Goal: Feedback & Contribution: Contribute content

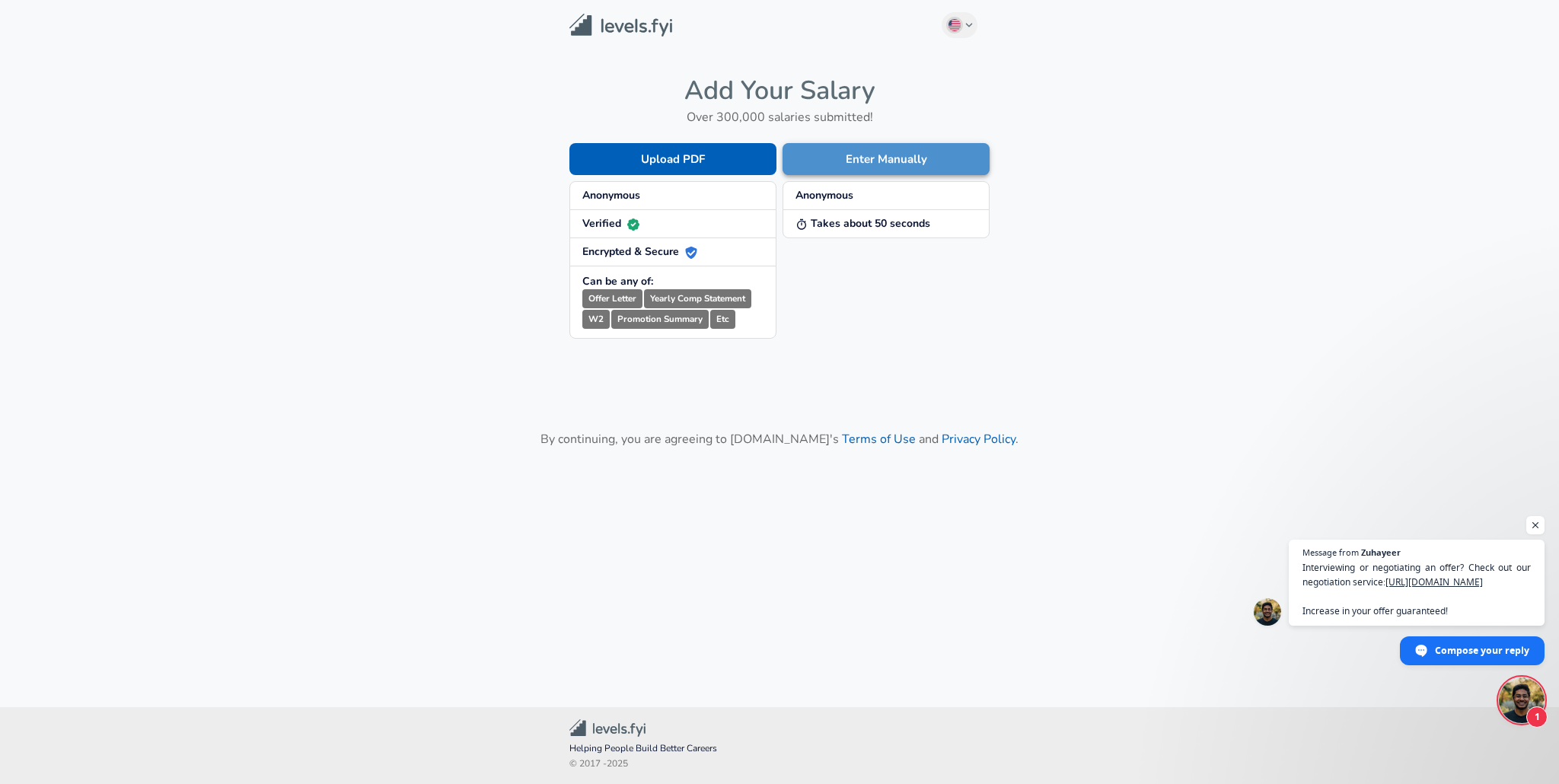
click at [867, 153] on button "Enter Manually" at bounding box center [886, 159] width 207 height 32
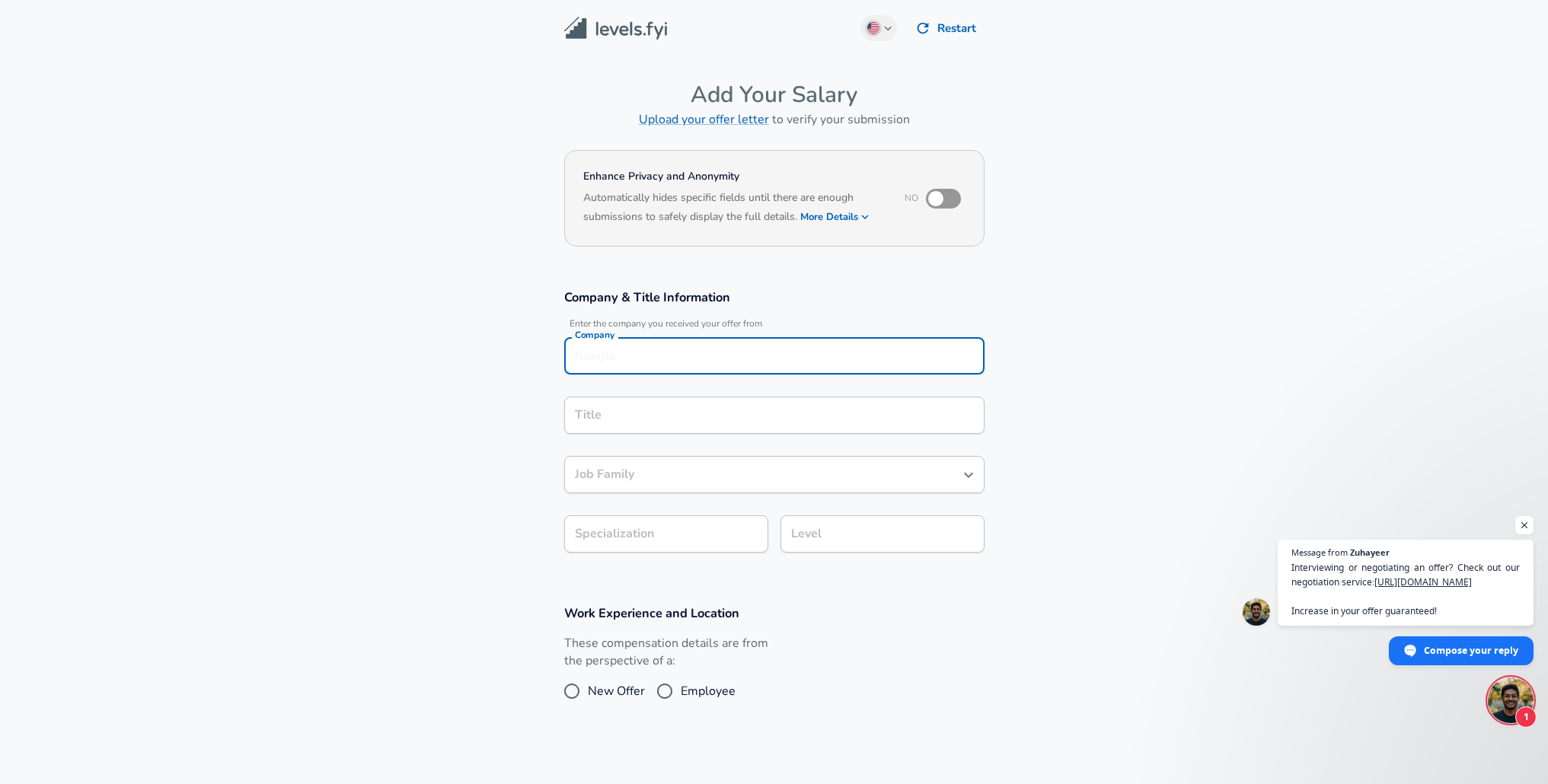
scroll to position [15, 0]
click at [660, 353] on div "Company" at bounding box center [774, 356] width 420 height 37
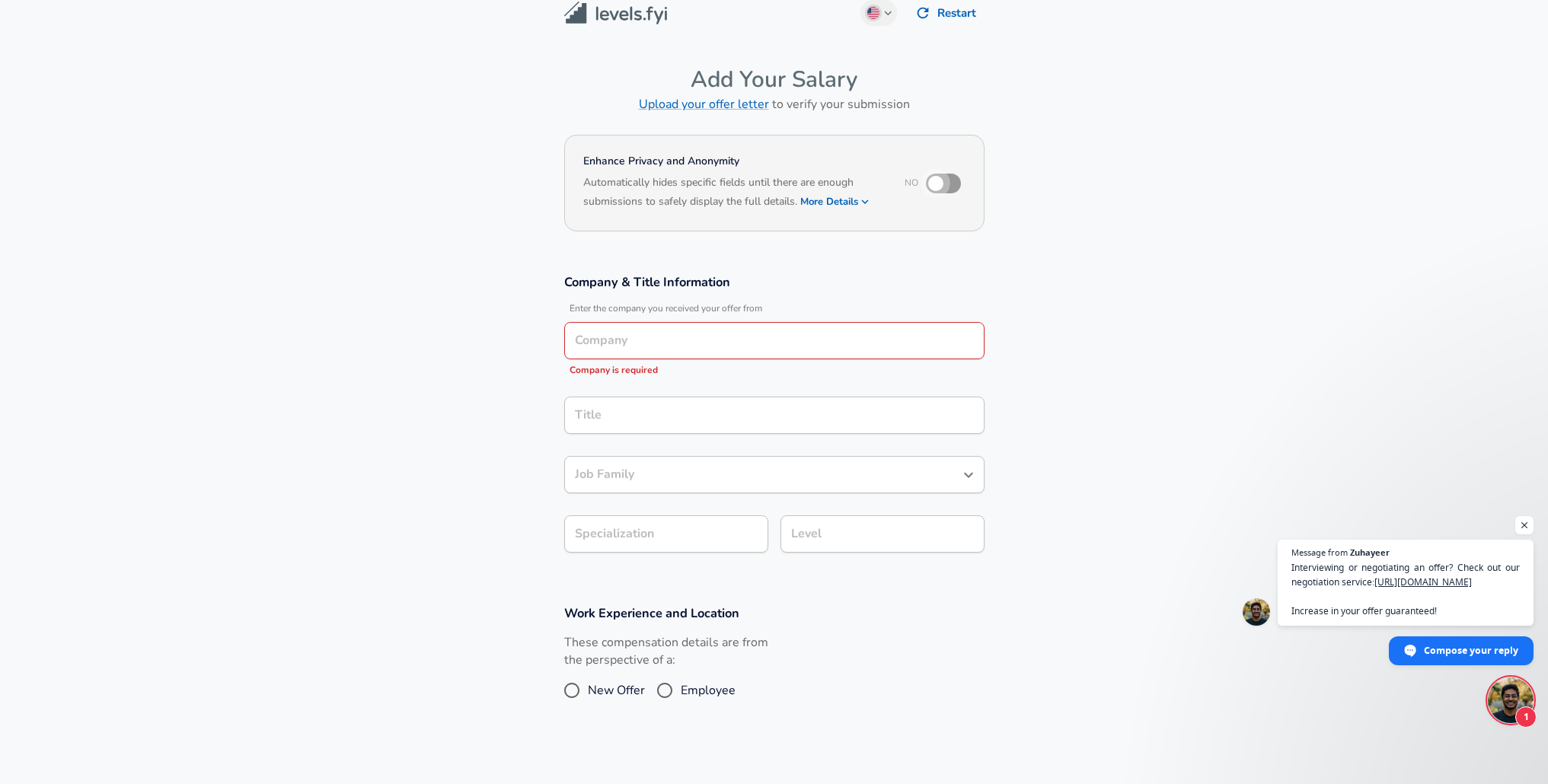
click at [954, 176] on input "checkbox" at bounding box center [936, 183] width 87 height 29
checkbox input "true"
click at [819, 200] on button "More Details" at bounding box center [835, 202] width 70 height 22
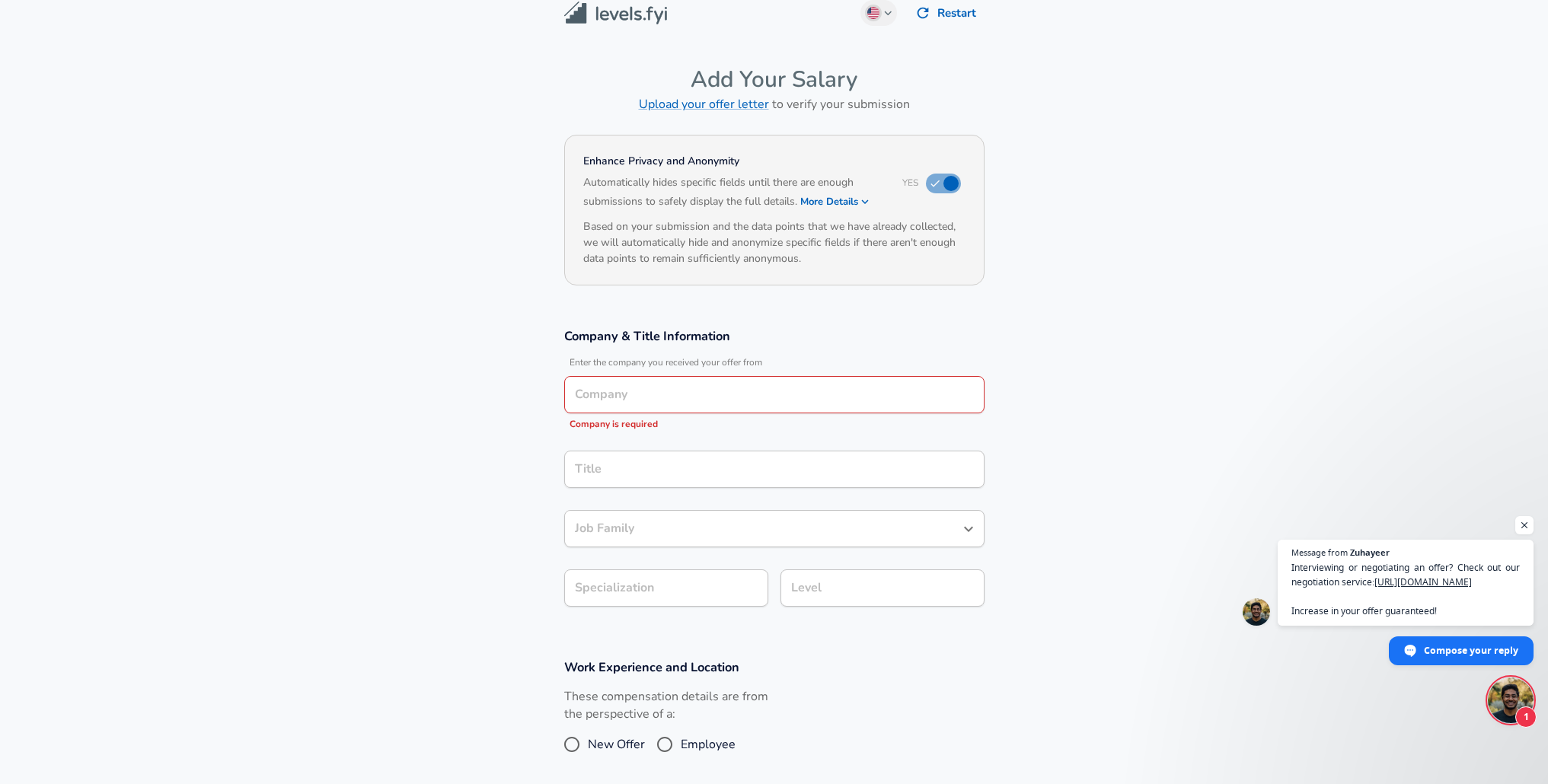
click at [819, 200] on button "More Details" at bounding box center [835, 202] width 70 height 22
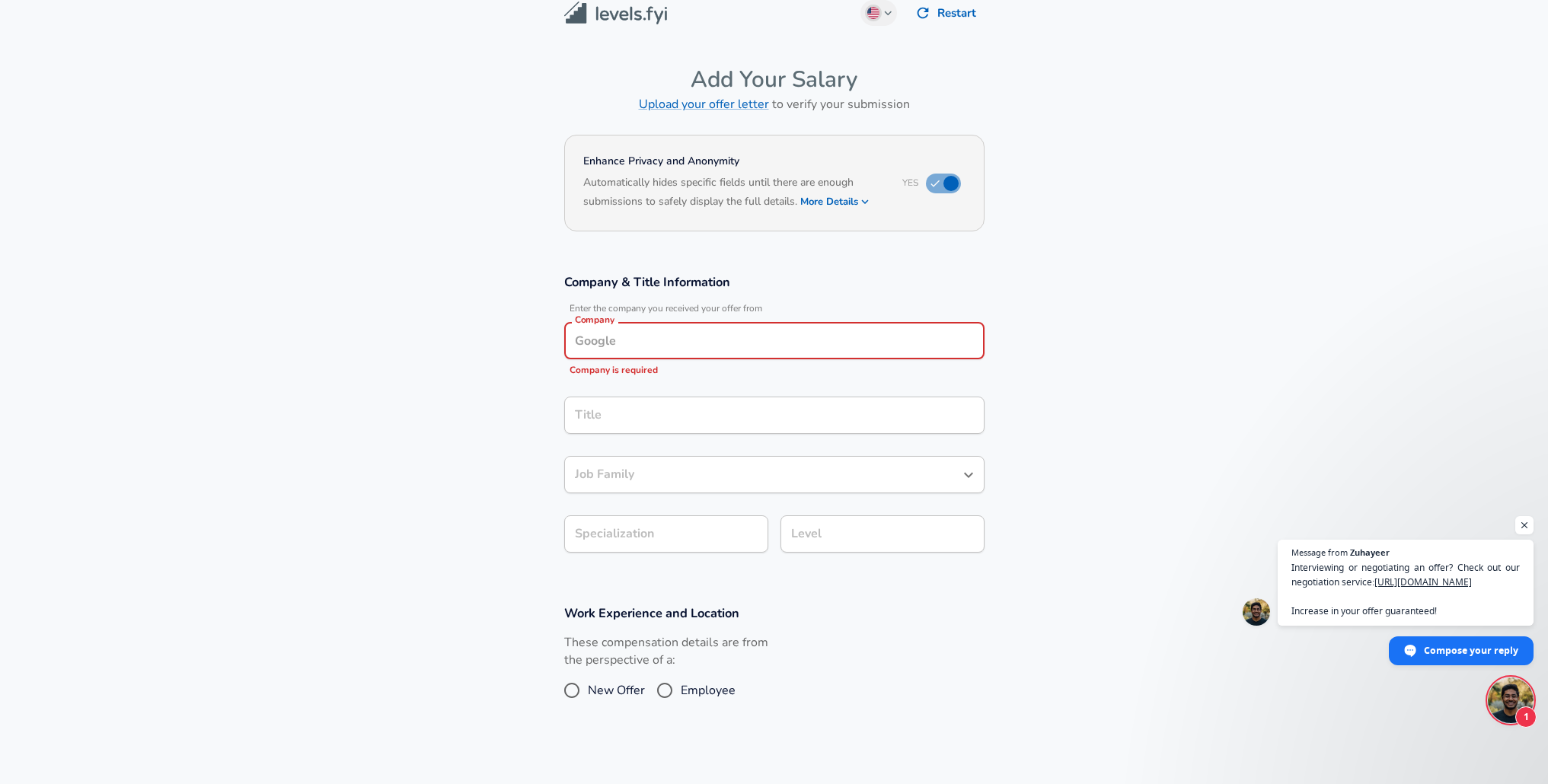
click at [723, 337] on input "Company" at bounding box center [774, 341] width 407 height 23
type input "Instacart"
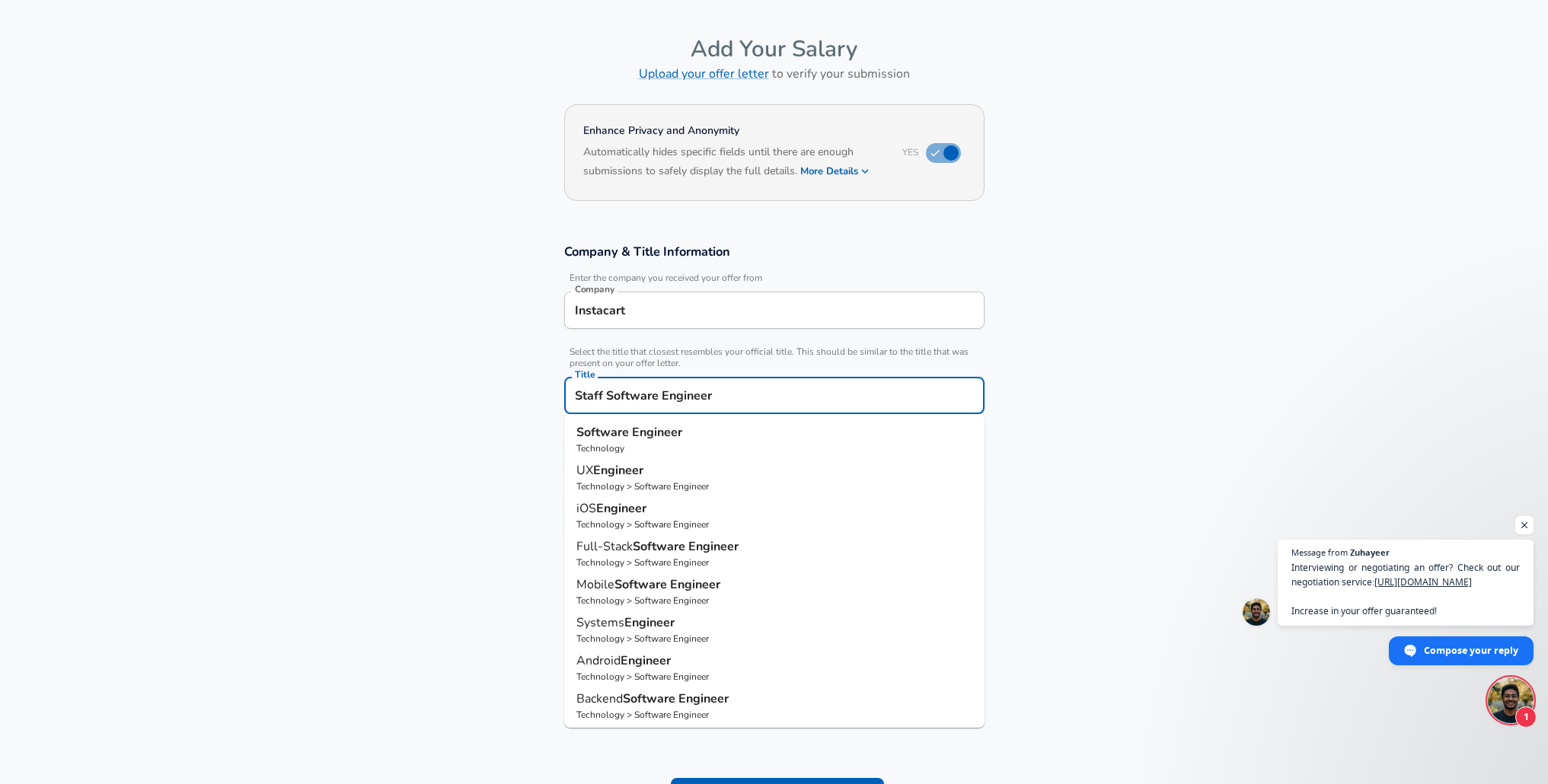
click at [963, 366] on div "Title Staff Software Engineer Title" at bounding box center [774, 394] width 420 height 59
type input "Staff Software Engineer"
click at [1026, 384] on section "Company & Title Information Enter the company you received your offer from Comp…" at bounding box center [774, 396] width 1548 height 342
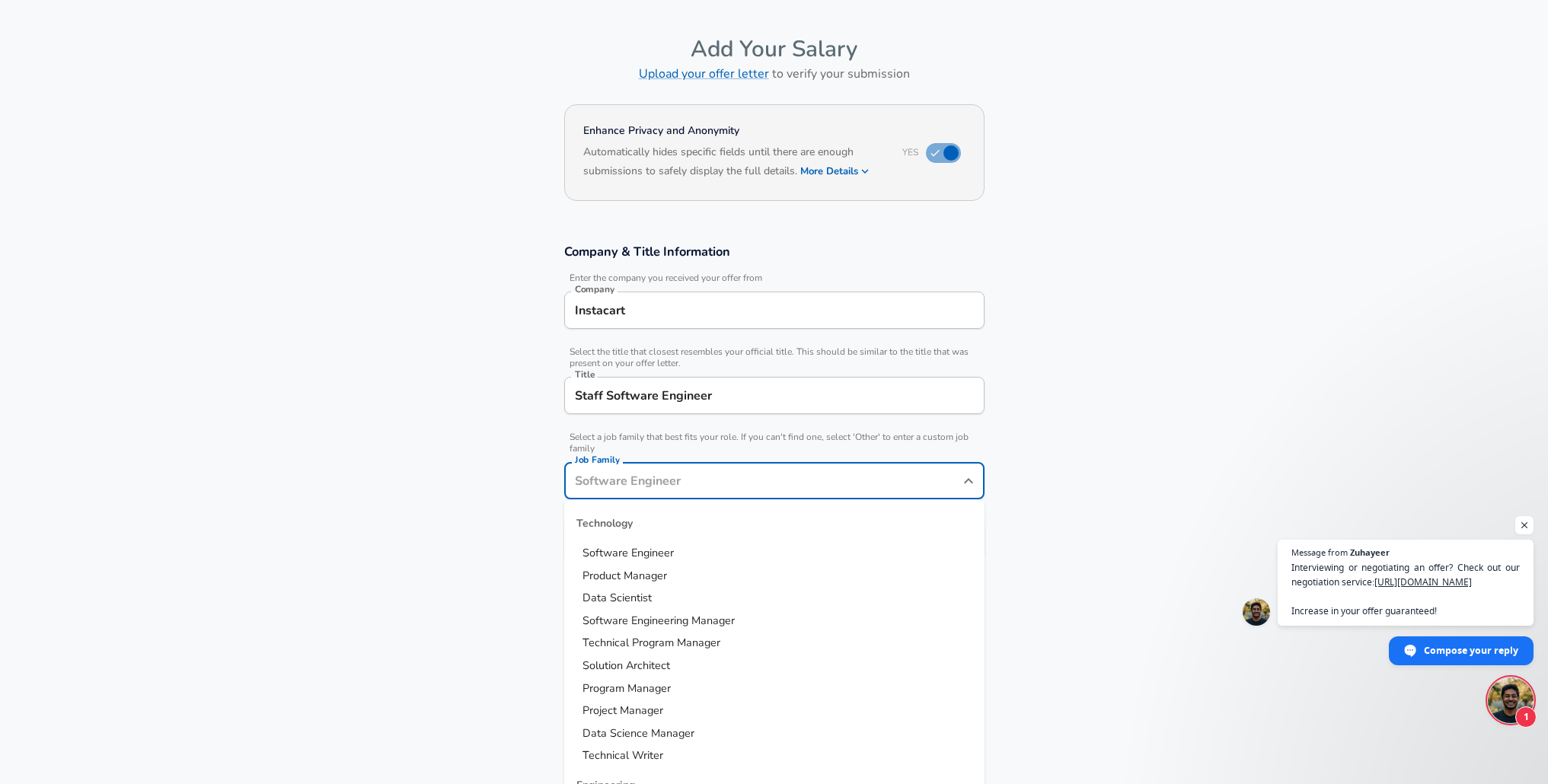
click at [638, 469] on input "Job Family" at bounding box center [762, 481] width 384 height 23
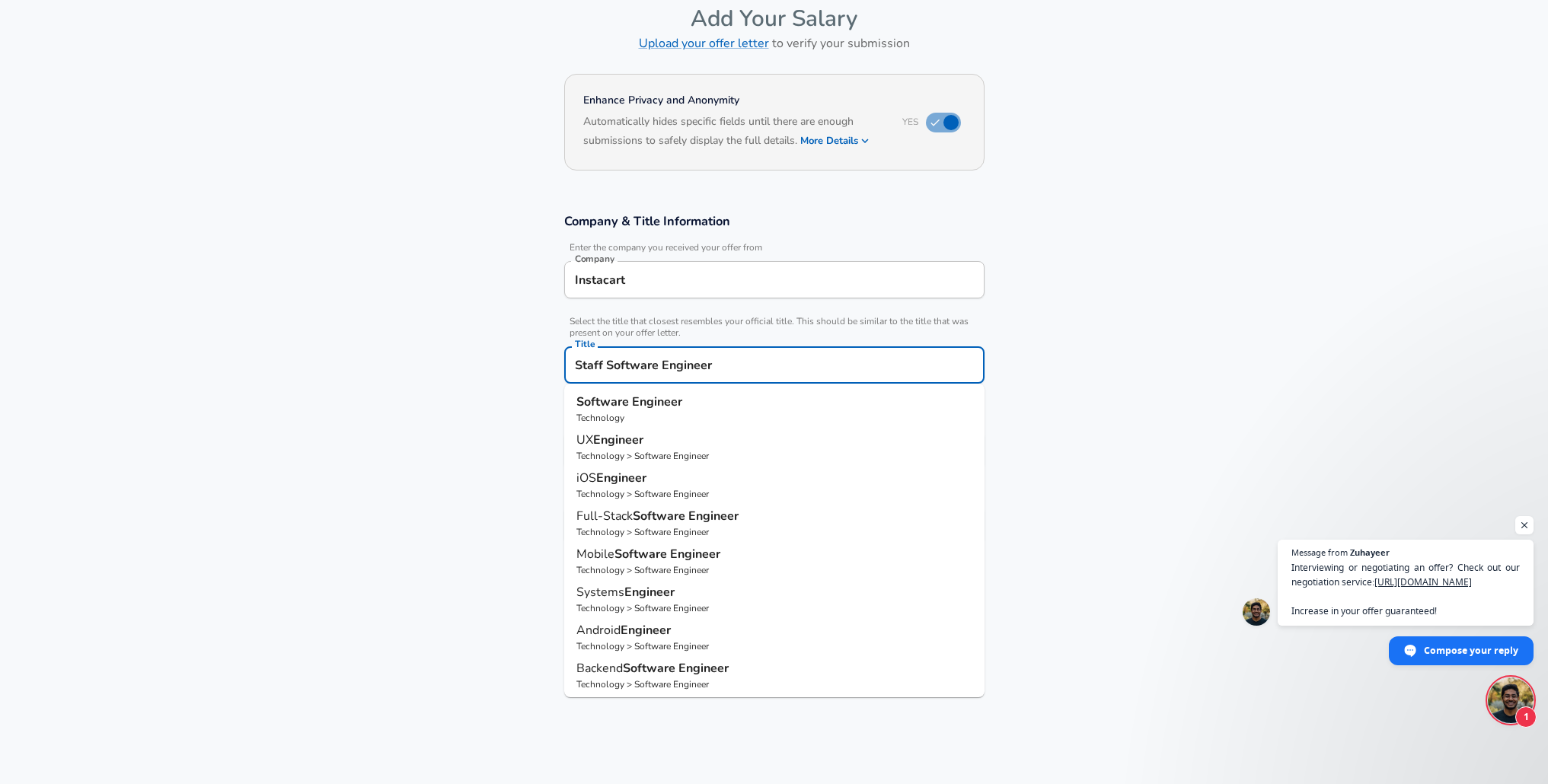
drag, startPoint x: 717, startPoint y: 362, endPoint x: 283, endPoint y: 326, distance: 435.5
click at [283, 326] on section "Company & Title Information Enter the company you received your offer from Comp…" at bounding box center [774, 387] width 1548 height 383
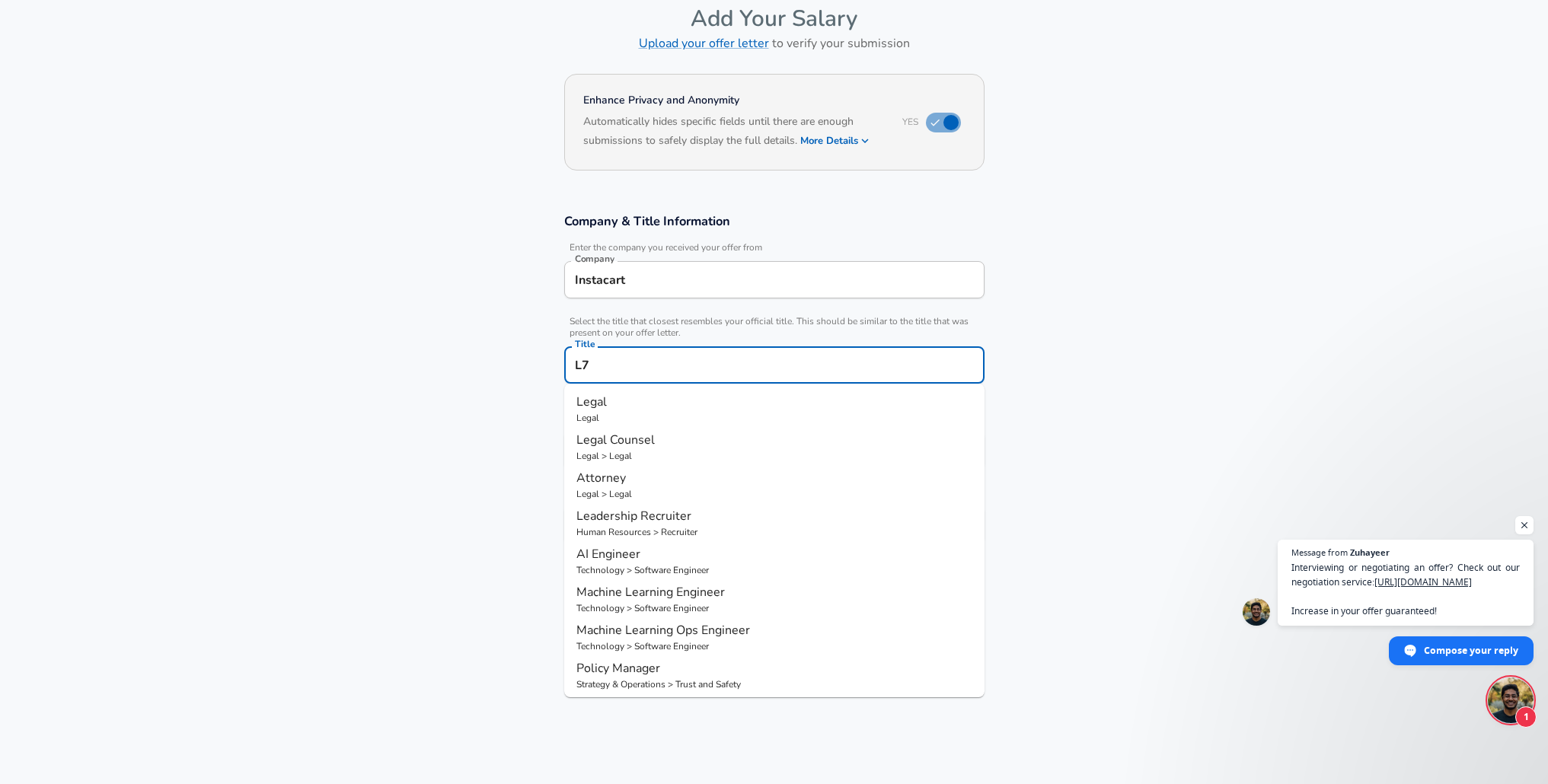
paste input "Staff Software Engineer"
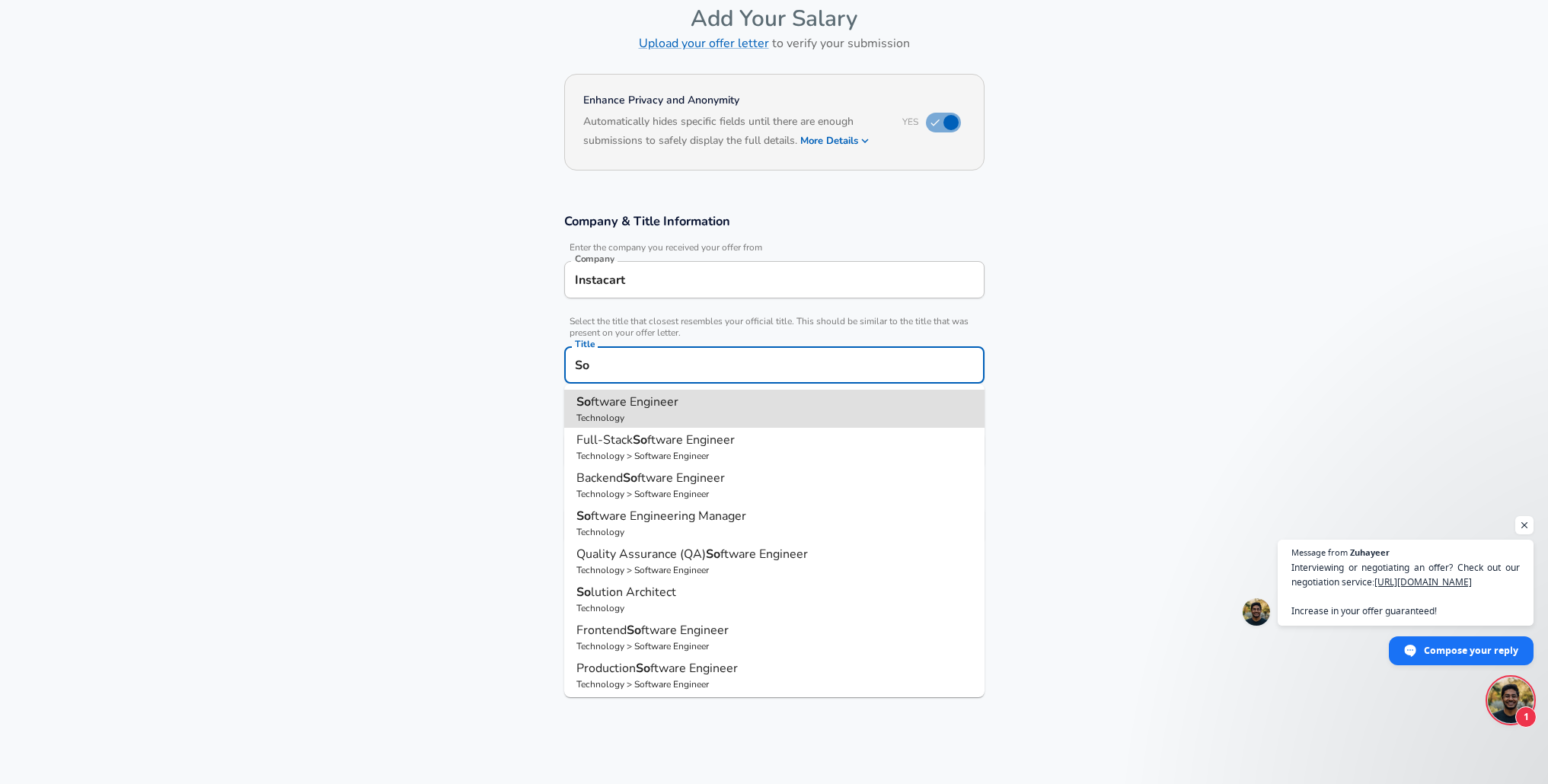
type input "Software Engineer"
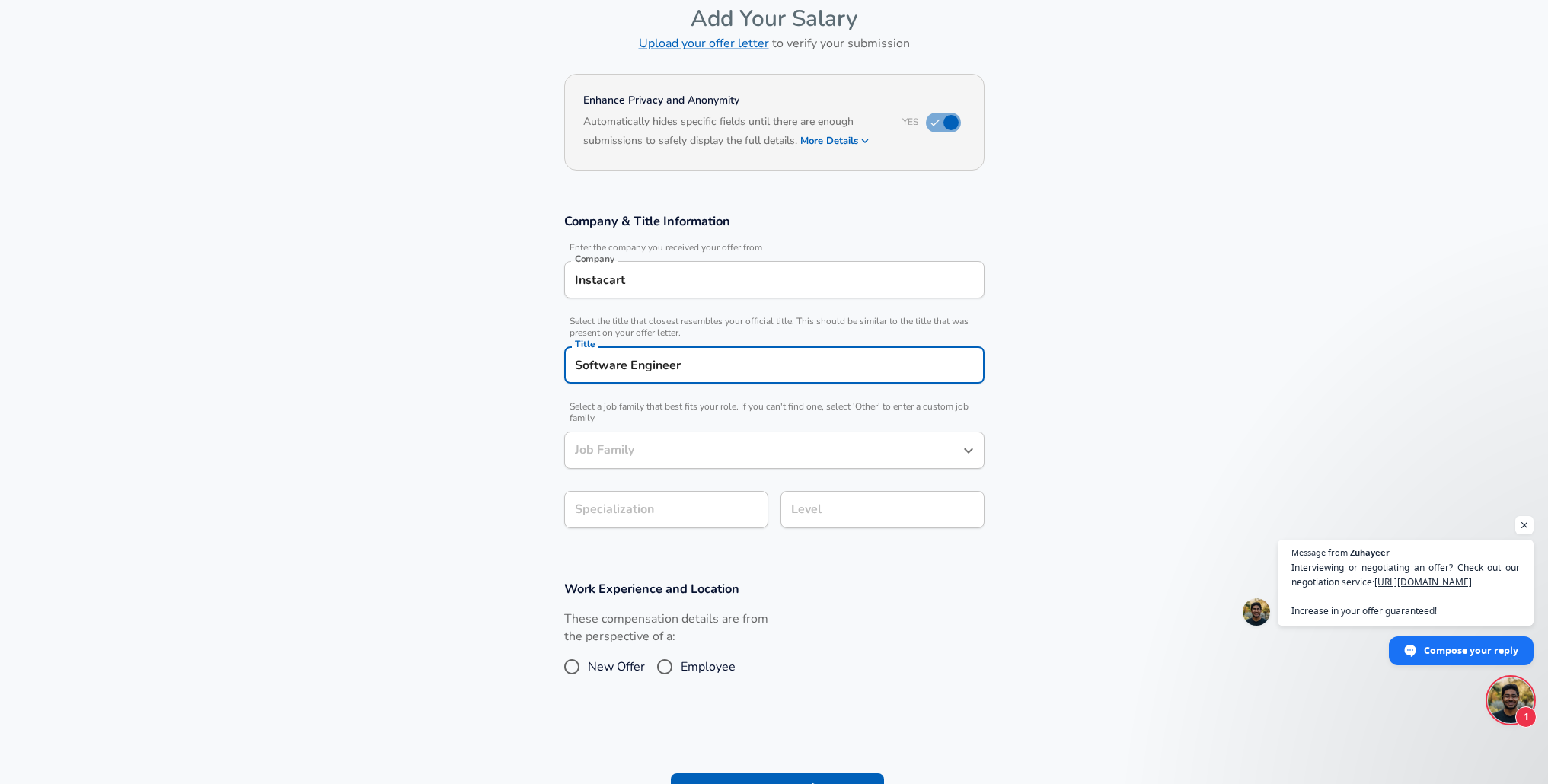
type input "Software Engineer"
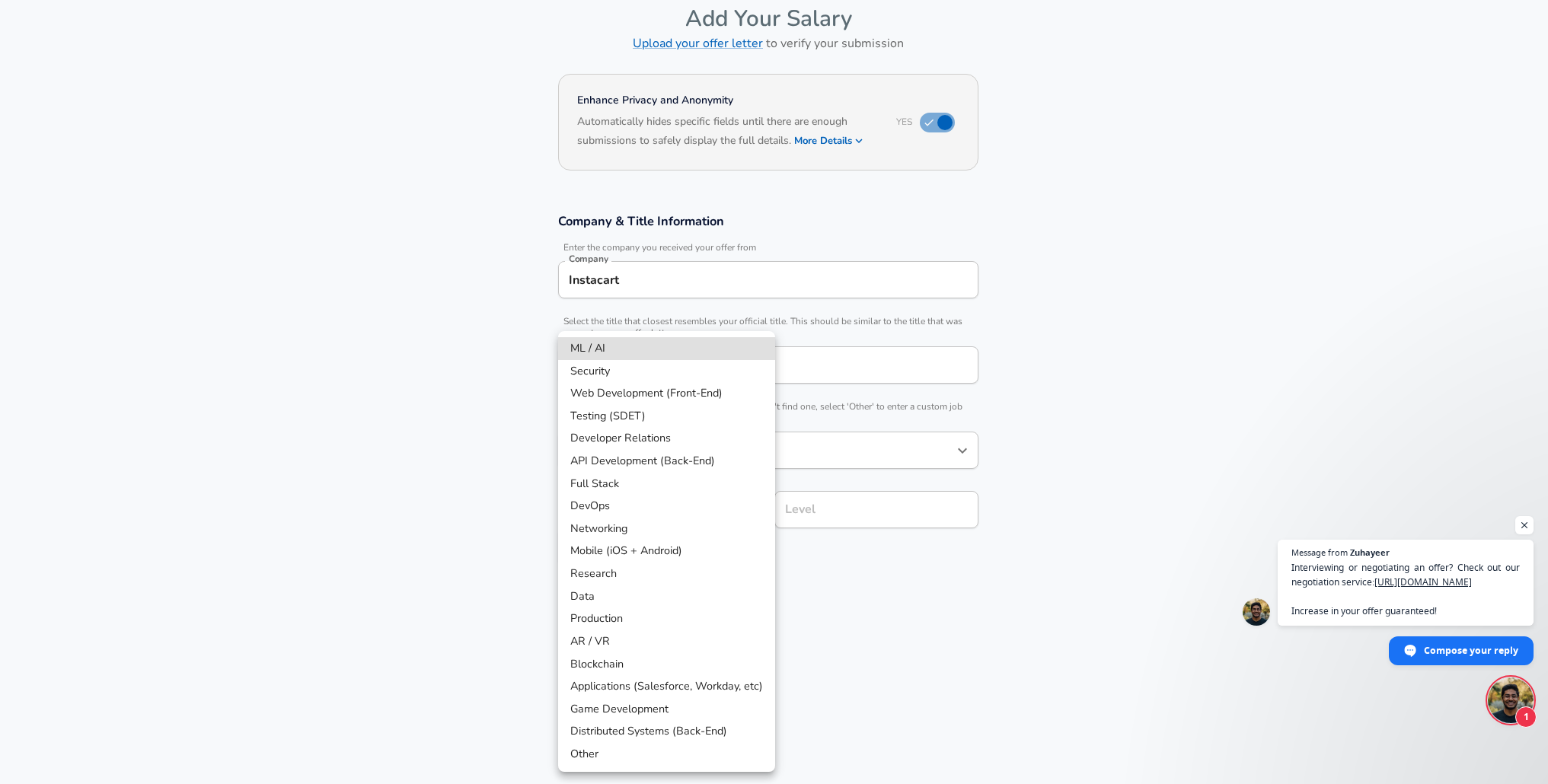
scroll to position [122, 0]
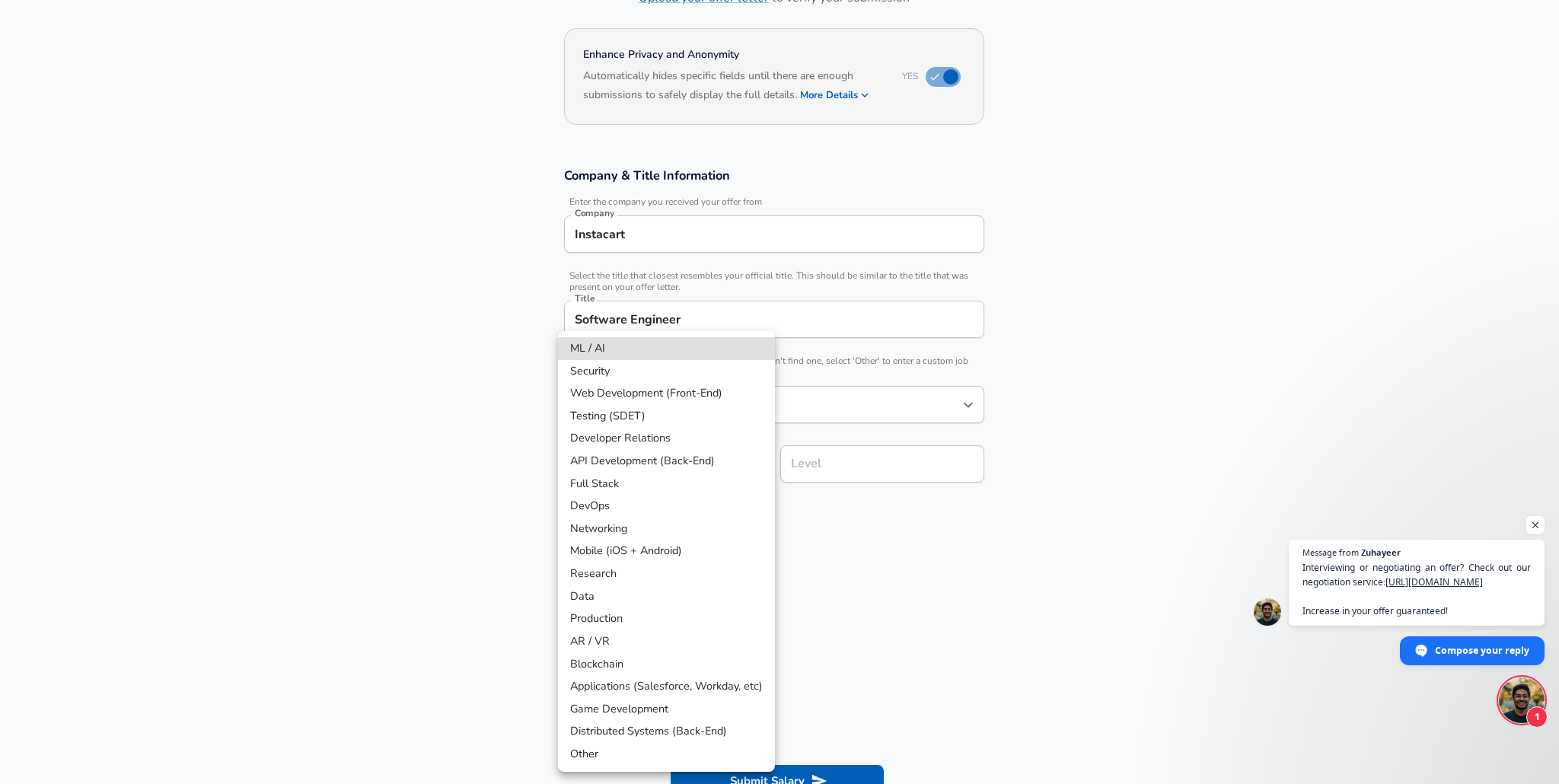
click at [666, 509] on body "English ([GEOGRAPHIC_DATA]) Change Restart Add Your Salary Upload your offer le…" at bounding box center [779, 270] width 1559 height 784
click at [684, 464] on li "API Development (Back-End)" at bounding box center [667, 461] width 217 height 22
type input "API Development (Back-End)"
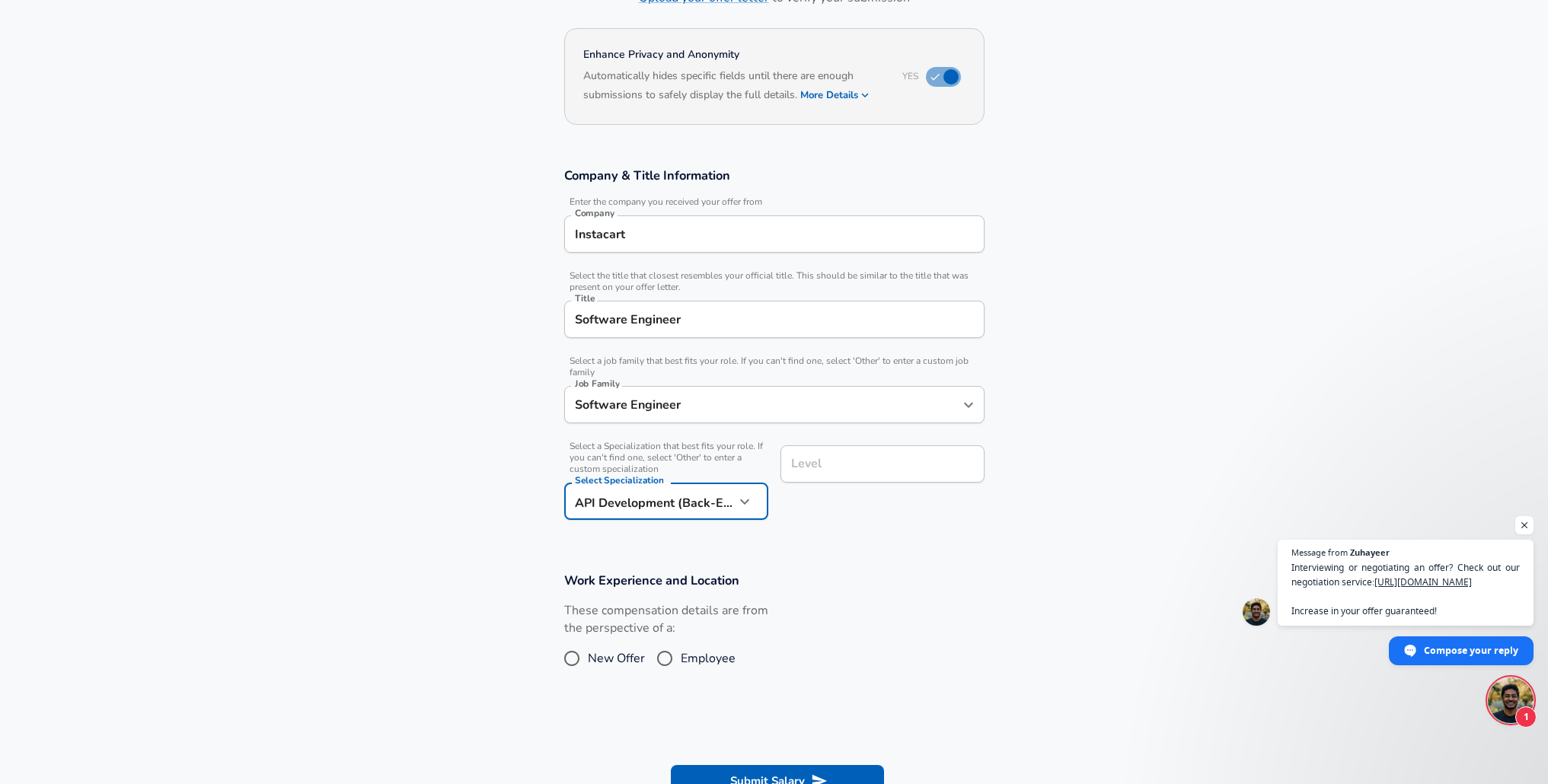
click at [847, 455] on div "Level" at bounding box center [882, 464] width 204 height 37
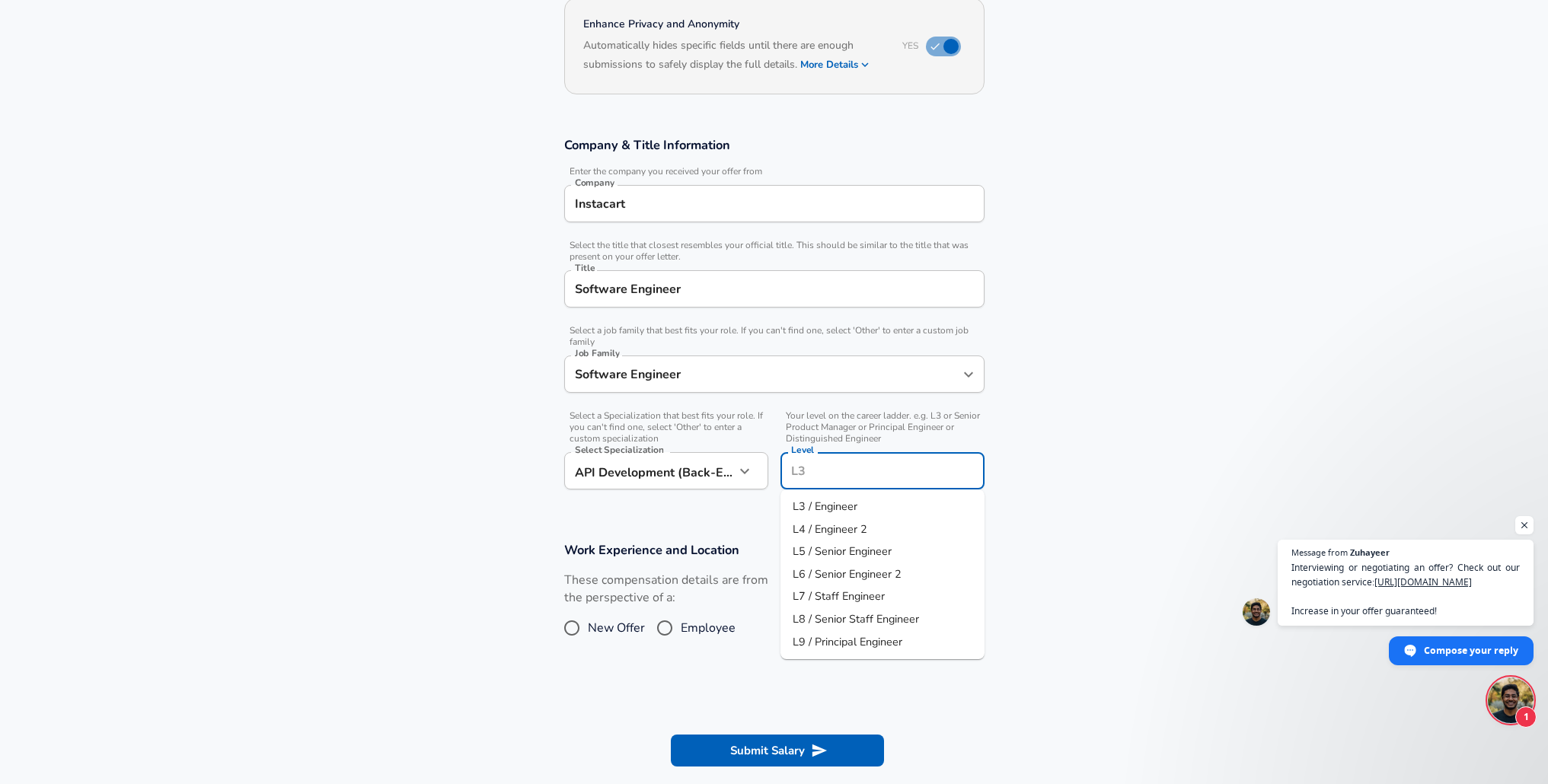
click at [843, 466] on input "Level" at bounding box center [882, 471] width 190 height 23
click at [825, 602] on span "L7 / Staff Engineer" at bounding box center [838, 596] width 92 height 15
type input "L7 / Staff Engineer"
click at [686, 628] on span "Employee" at bounding box center [708, 628] width 55 height 18
click at [681, 628] on input "Employee" at bounding box center [664, 627] width 32 height 24
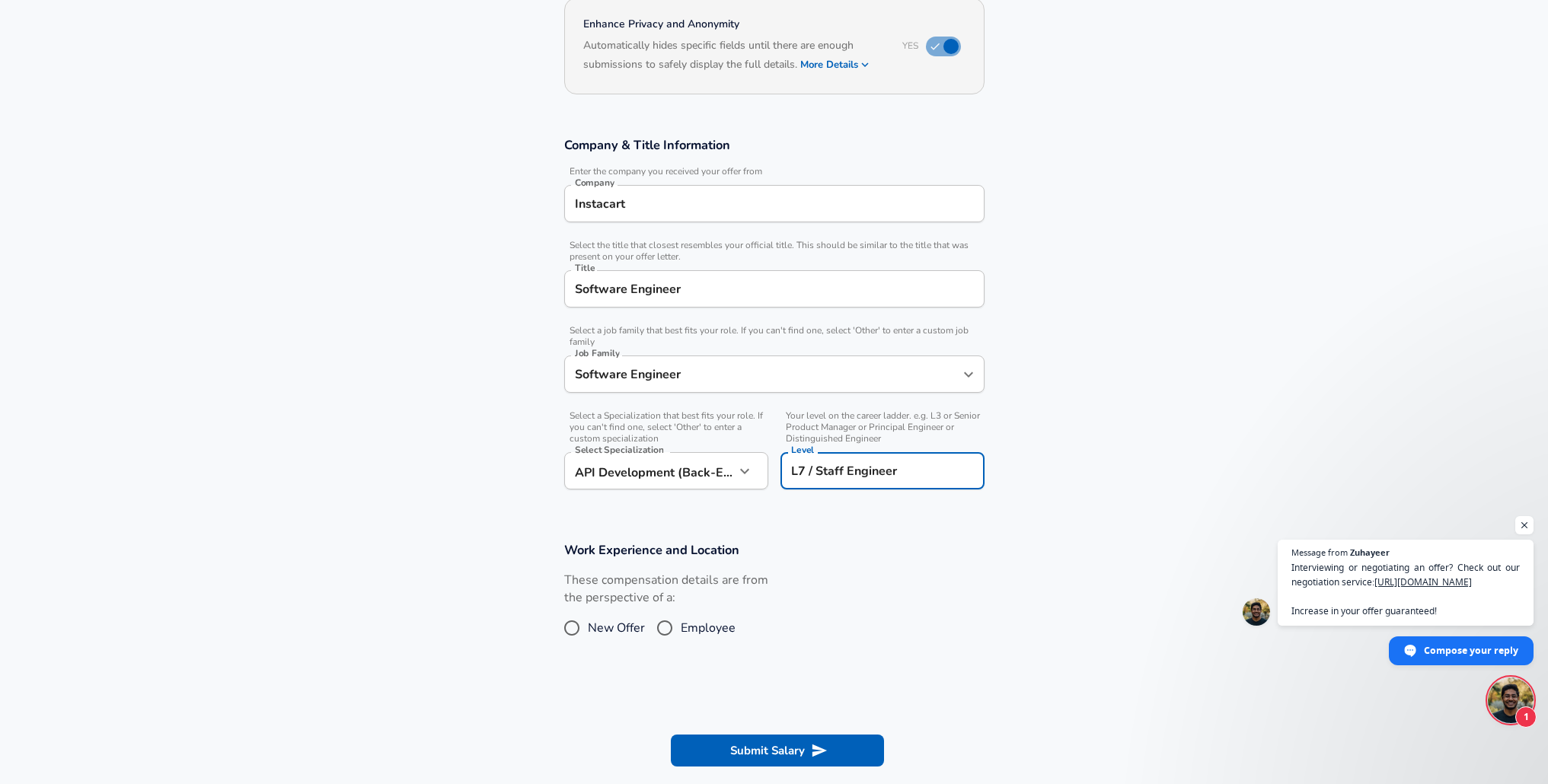
radio input "true"
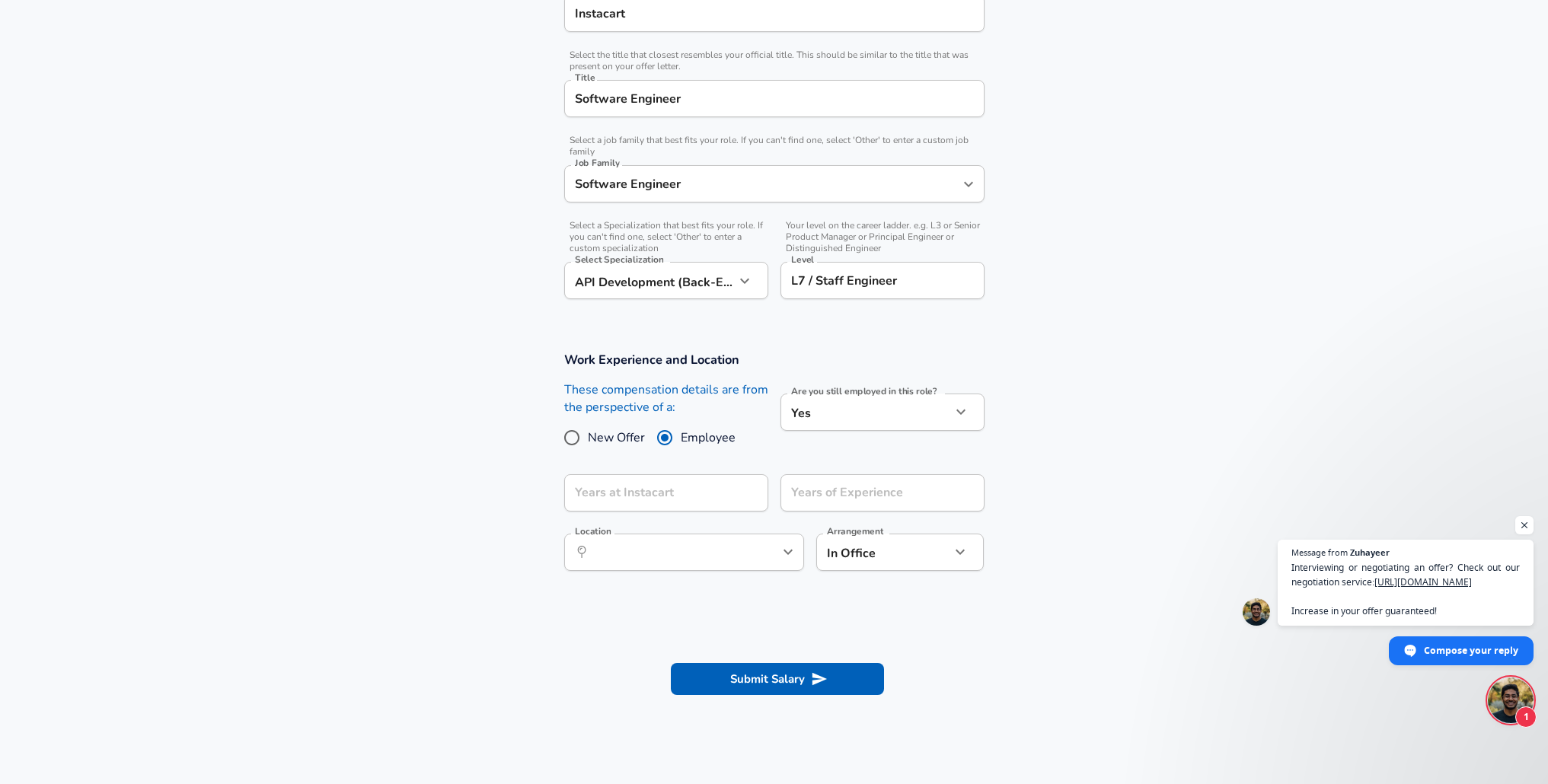
scroll to position [462, 0]
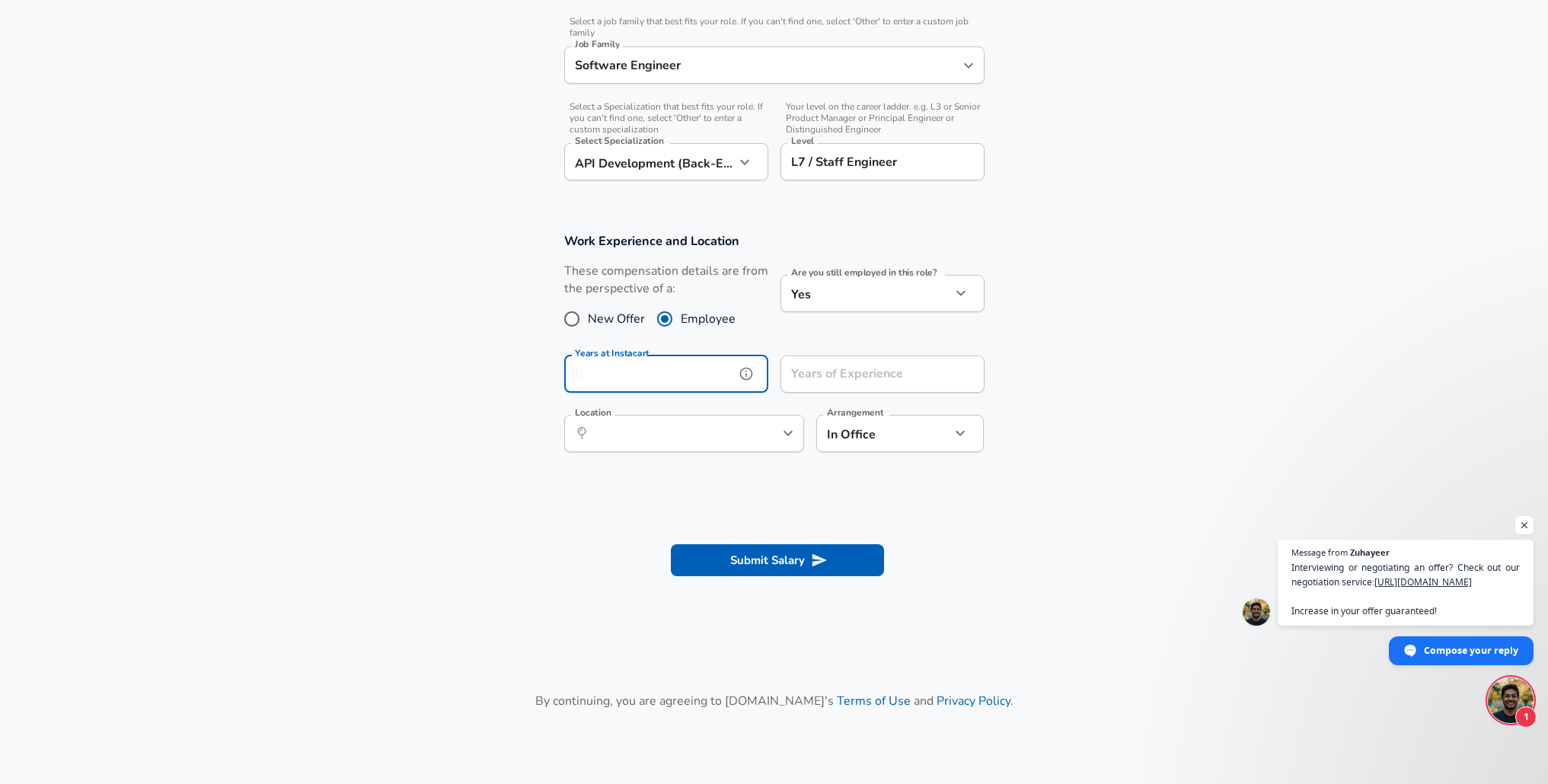
click at [680, 381] on input "Years at Instacart" at bounding box center [649, 374] width 171 height 37
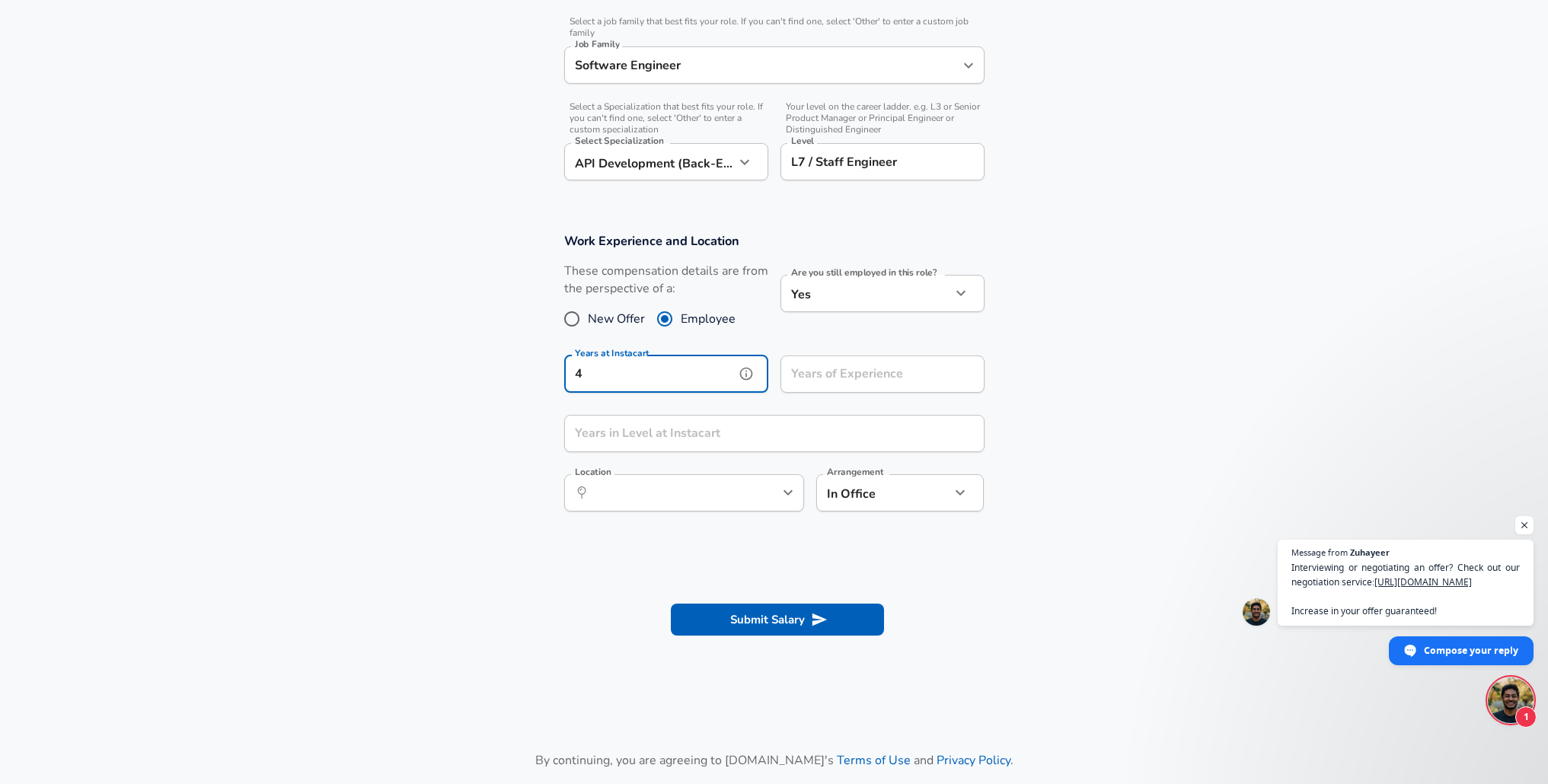
type input "4"
click at [452, 392] on section "Work Experience and Location These compensation details are from the perspectiv…" at bounding box center [774, 380] width 1548 height 331
click at [816, 367] on input "Years of Experience" at bounding box center [866, 374] width 171 height 37
type input "10"
click at [770, 437] on input "Years in Level at Instacart" at bounding box center [757, 433] width 387 height 37
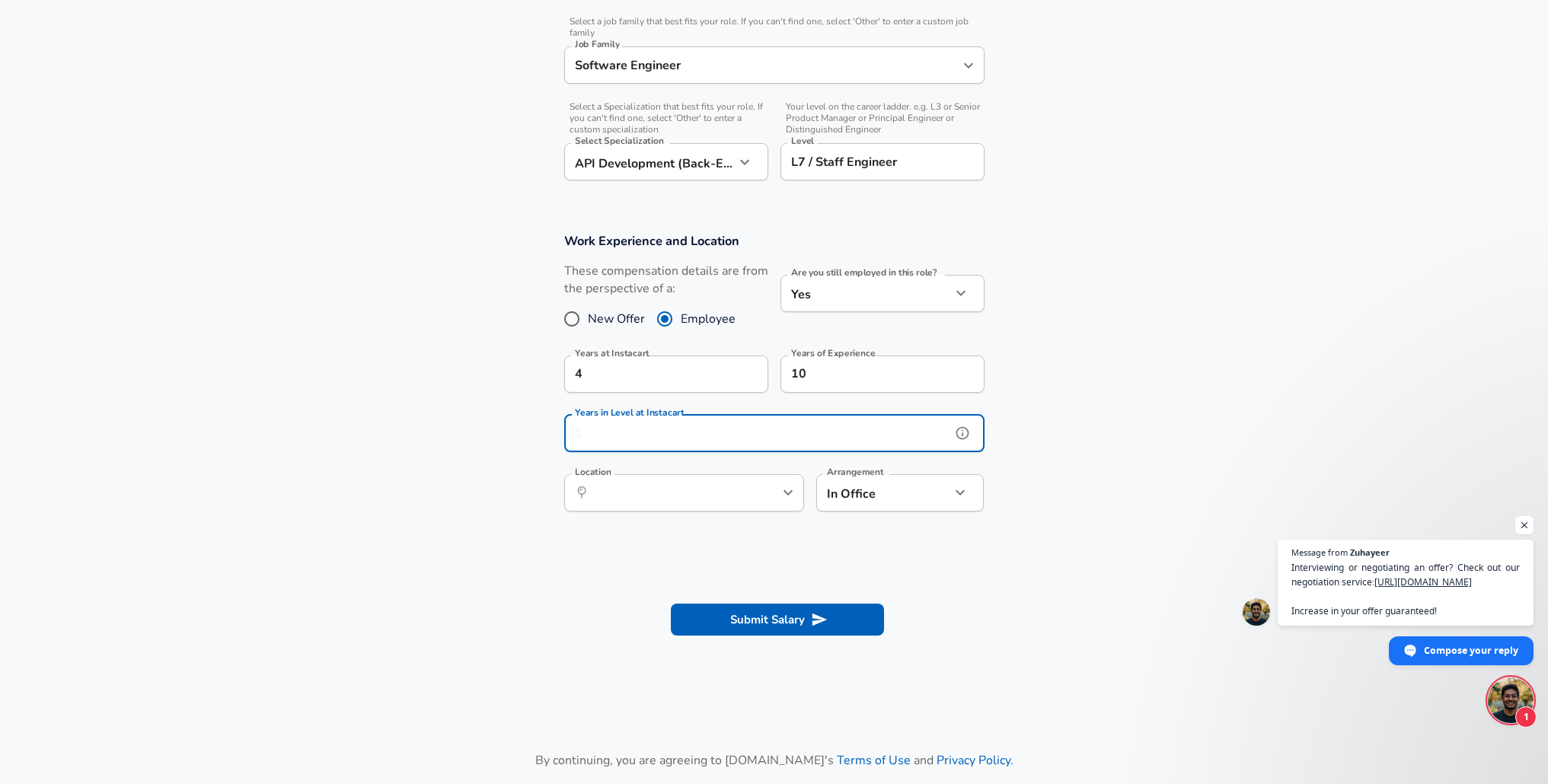
type input "4"
type input "0"
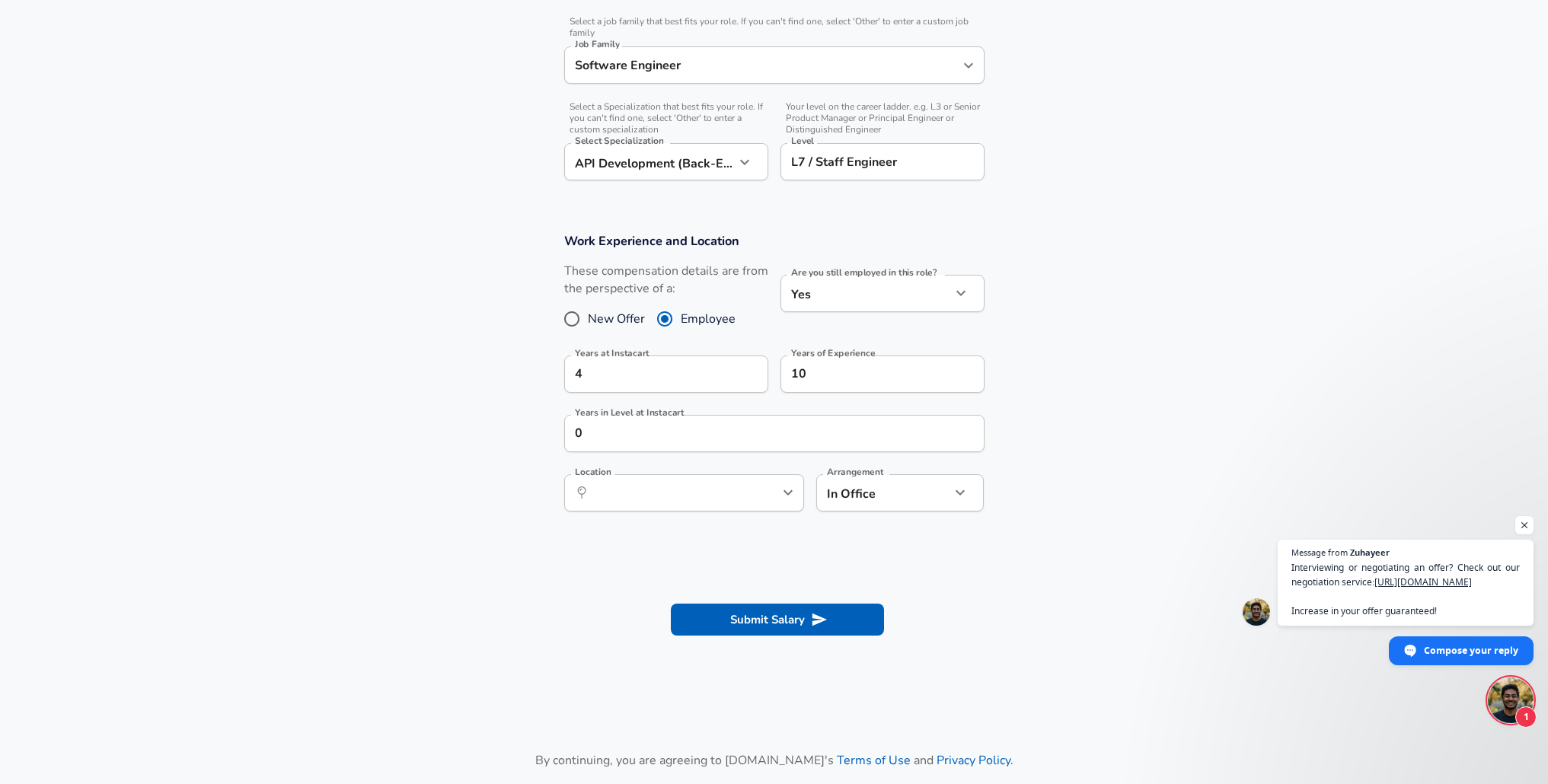
click at [674, 575] on section "Submit Salary" at bounding box center [774, 617] width 1548 height 85
click at [710, 497] on input "Location" at bounding box center [667, 492] width 156 height 23
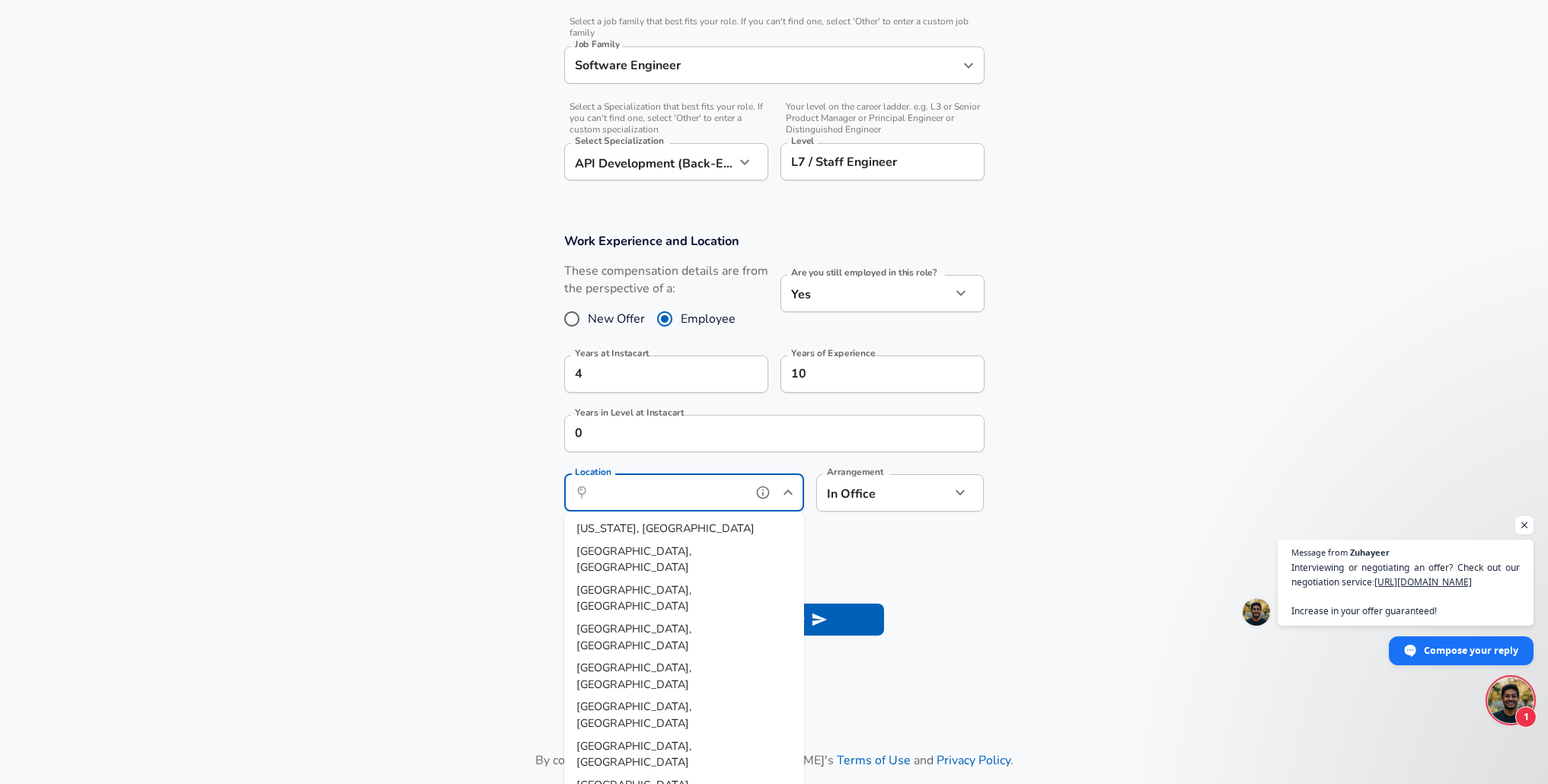
type input "[GEOGRAPHIC_DATA], [GEOGRAPHIC_DATA]"
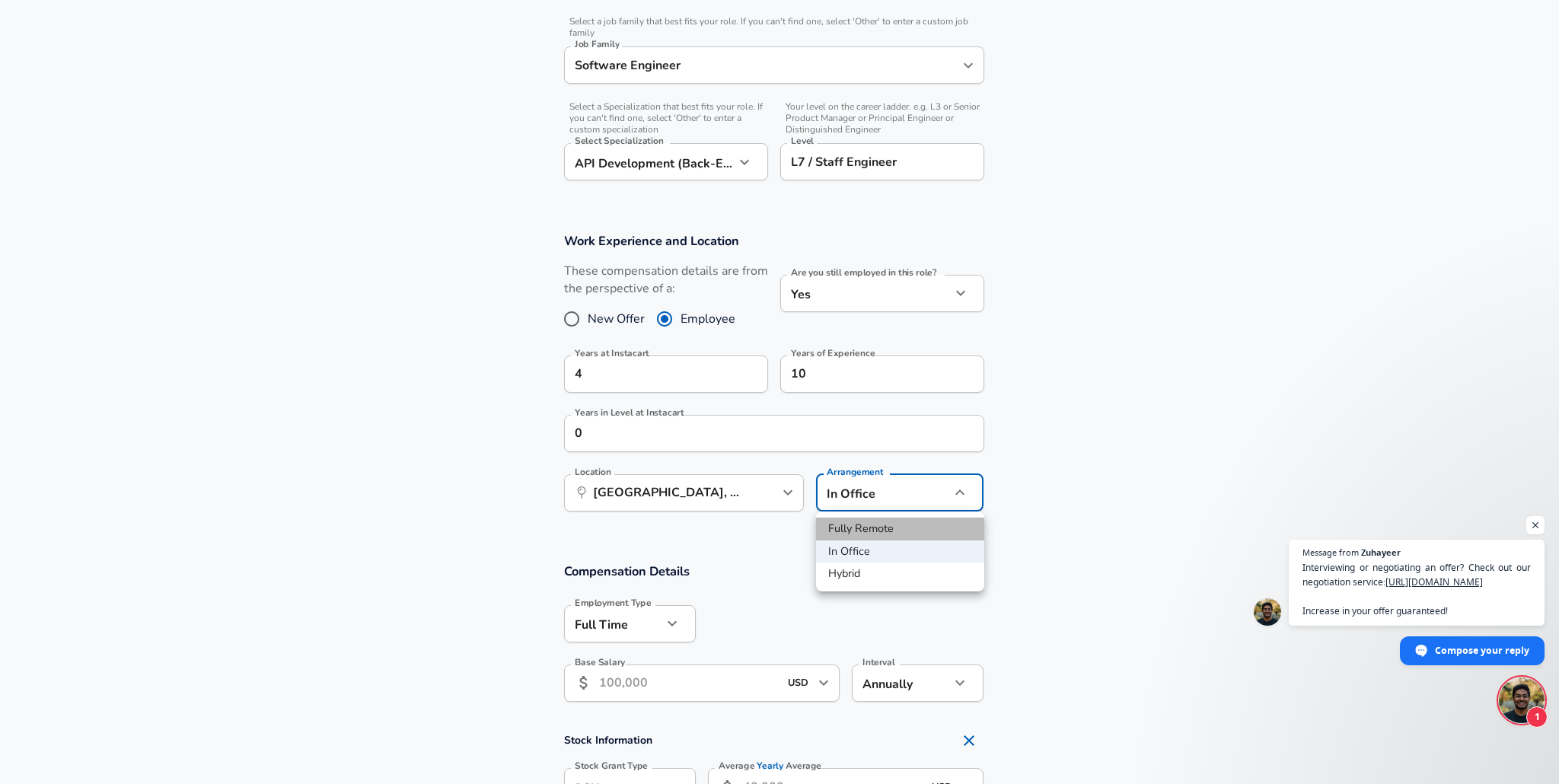
click at [886, 527] on li "Fully Remote" at bounding box center [900, 528] width 168 height 22
type input "remote"
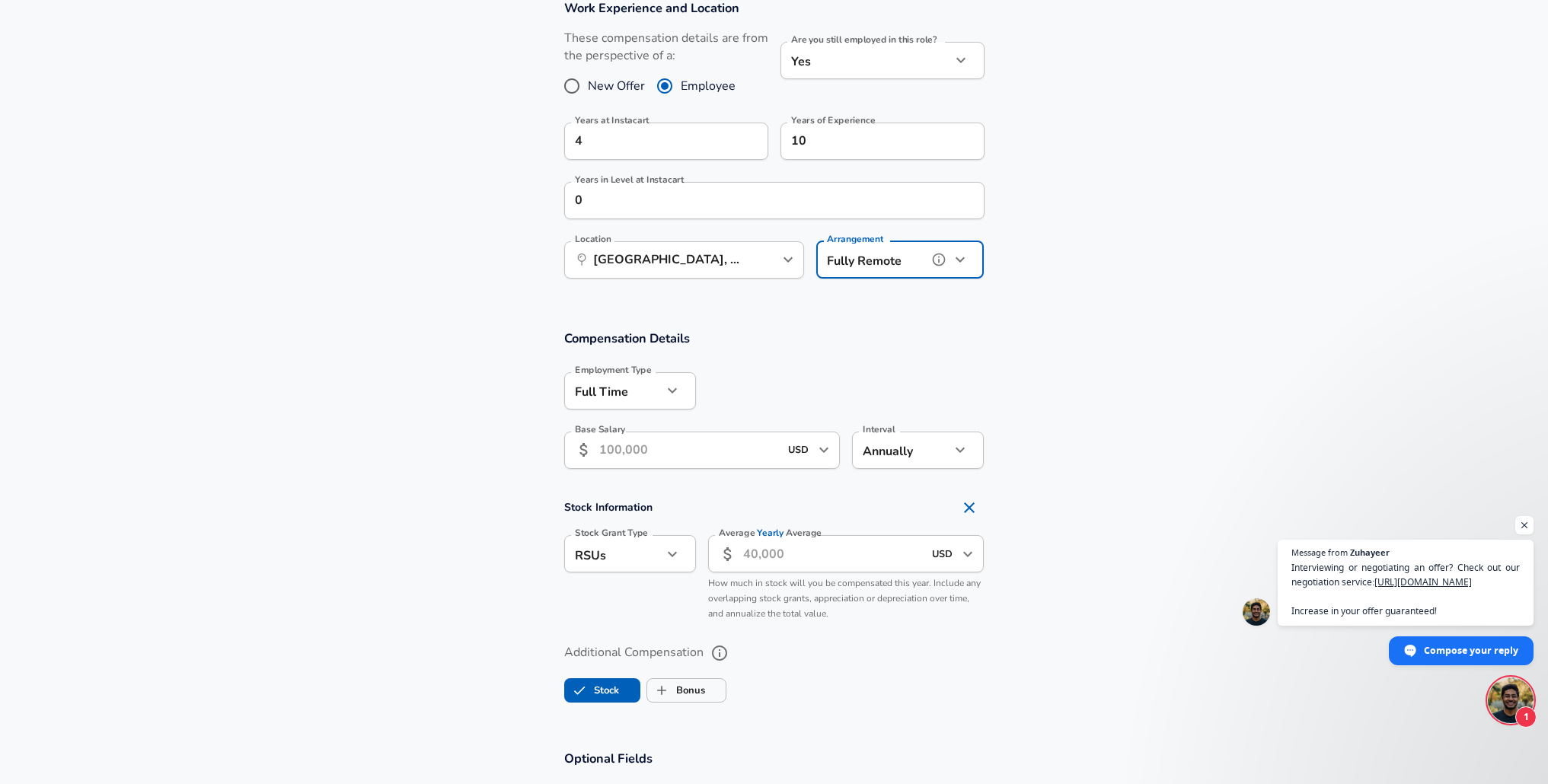
scroll to position [697, 0]
click at [640, 449] on input "Base Salary" at bounding box center [689, 447] width 181 height 37
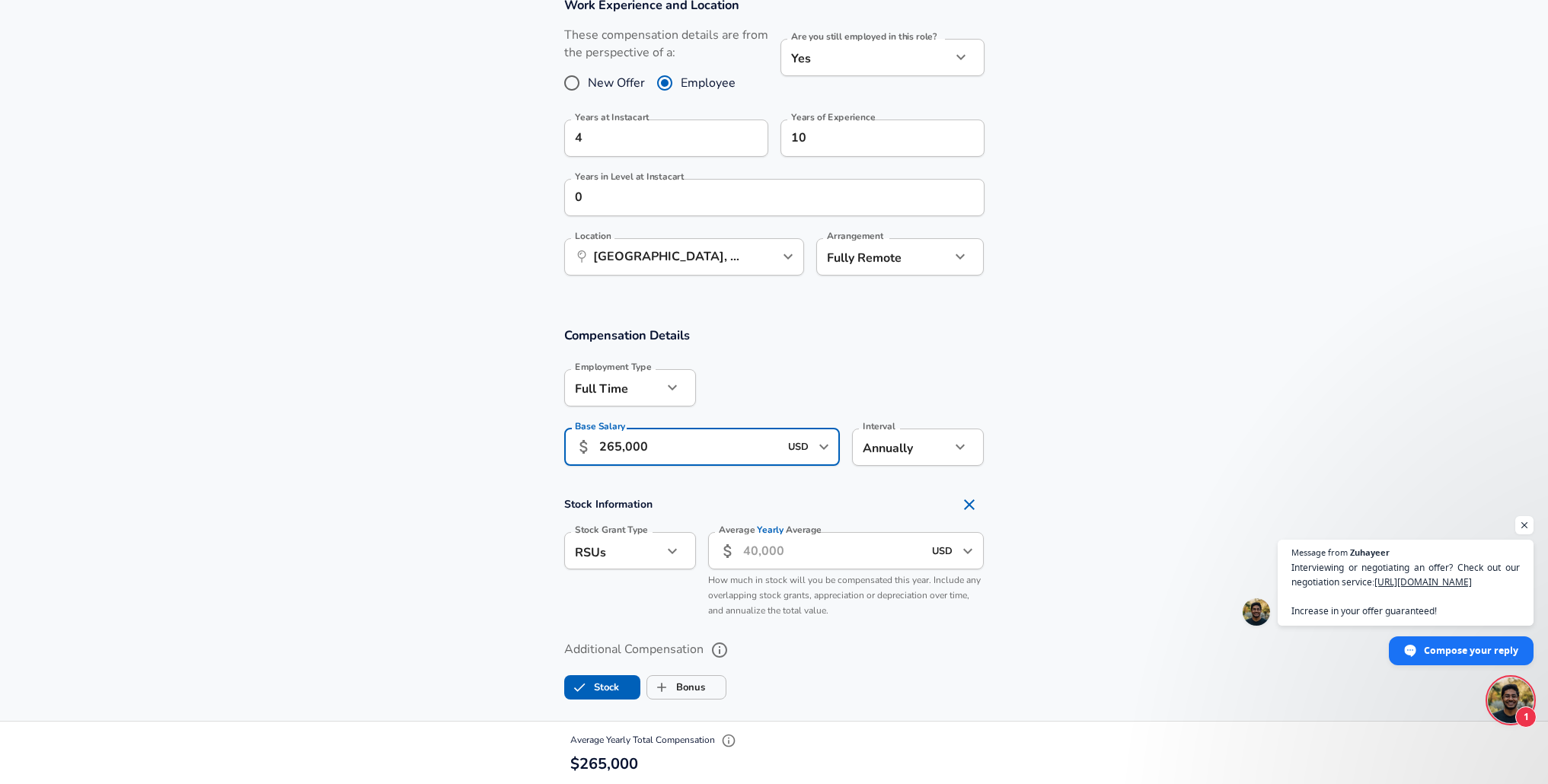
type input "265,000"
click at [794, 554] on input "Average Yearly Average" at bounding box center [833, 551] width 181 height 37
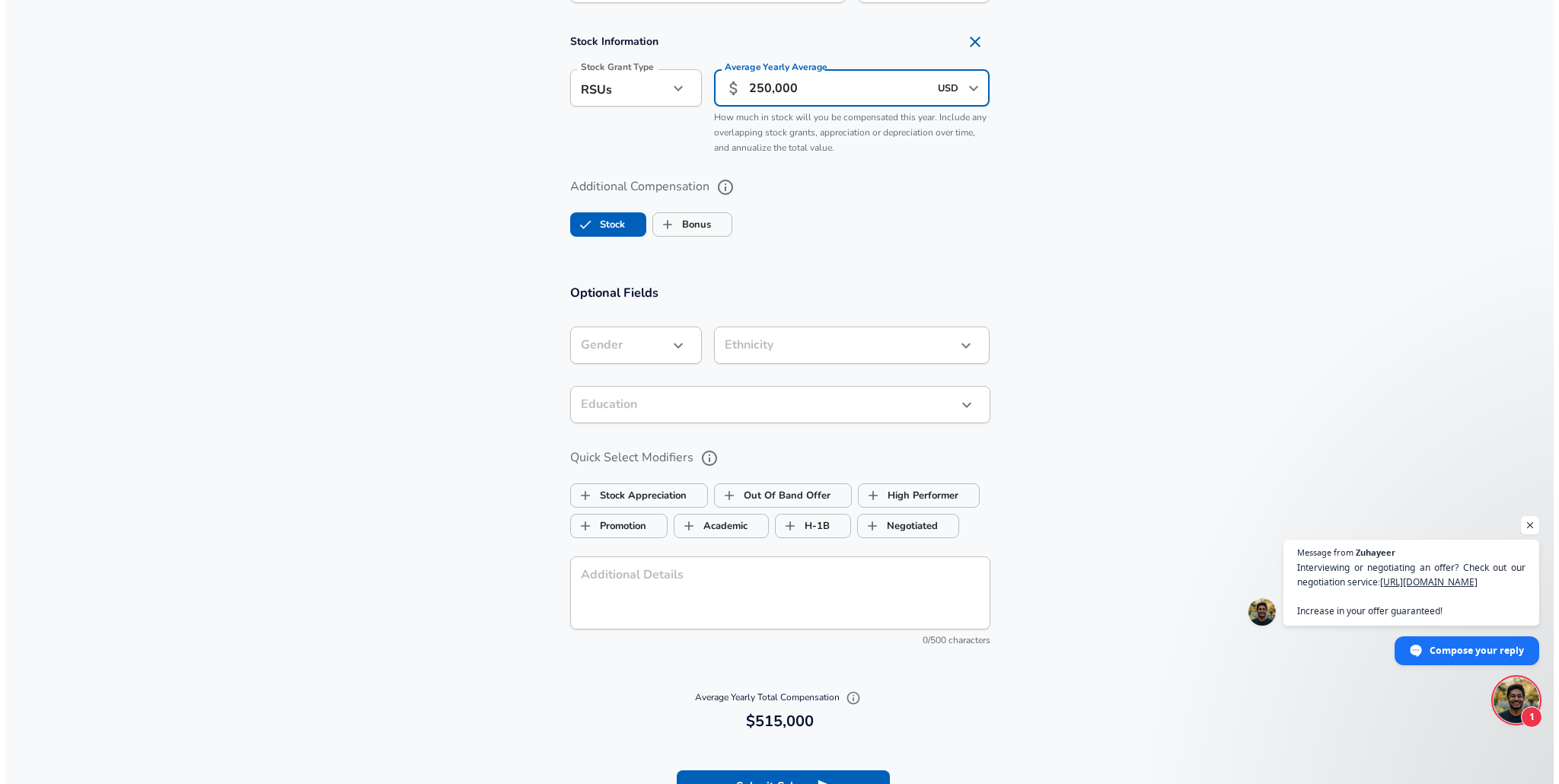
scroll to position [1313, 0]
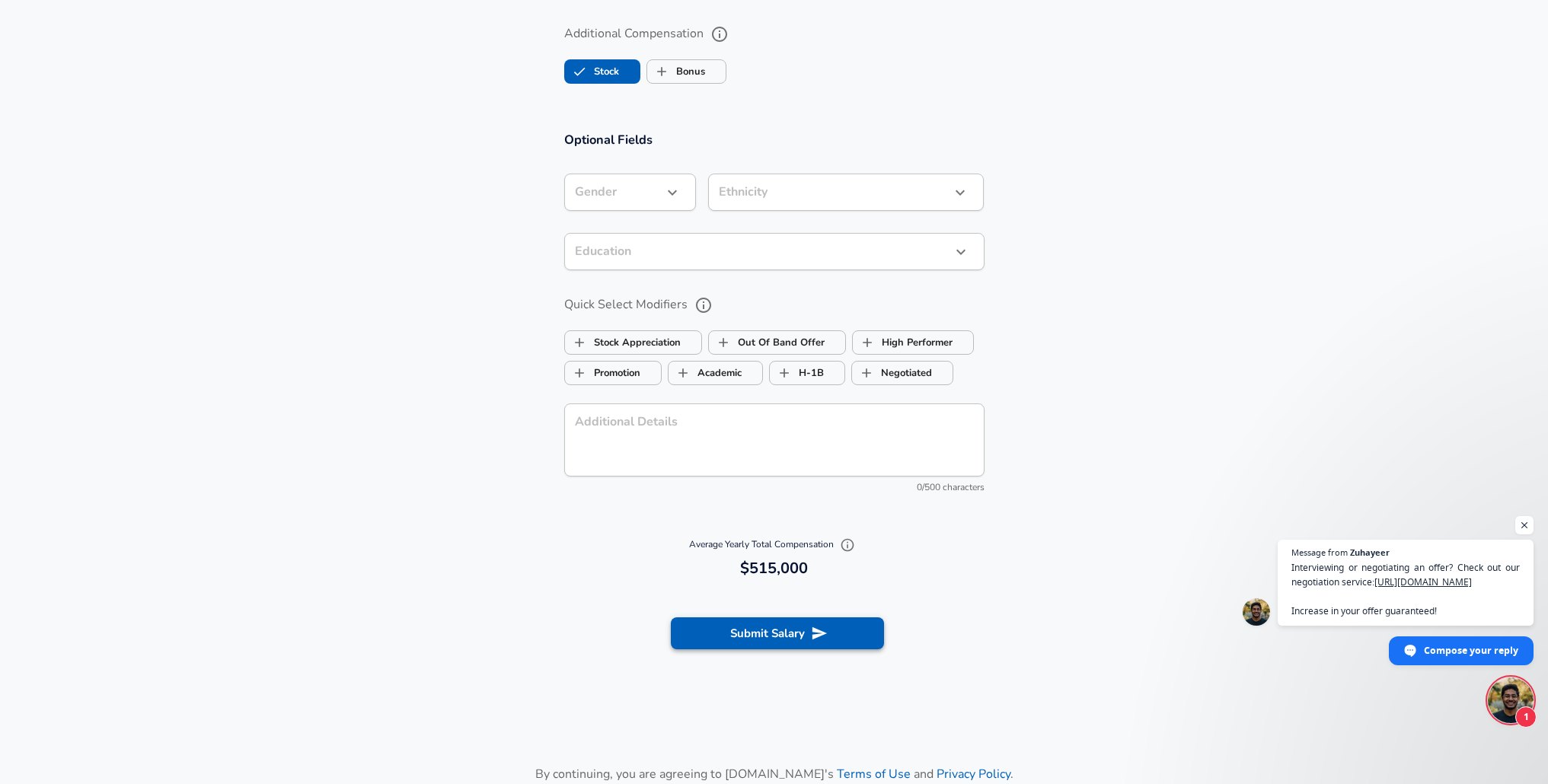
type input "250,000"
click at [775, 625] on button "Submit Salary" at bounding box center [777, 633] width 213 height 32
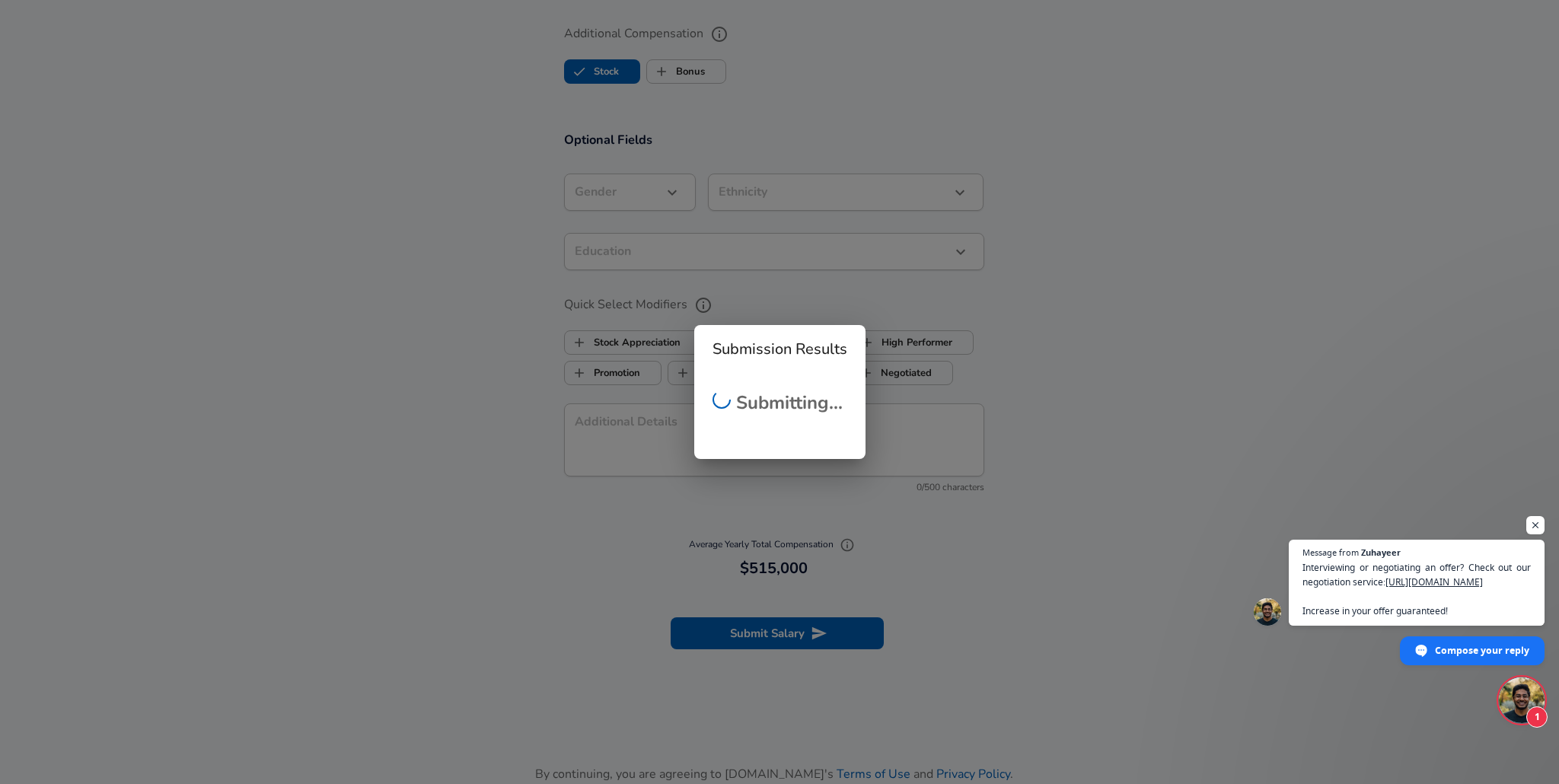
checkbox input "false"
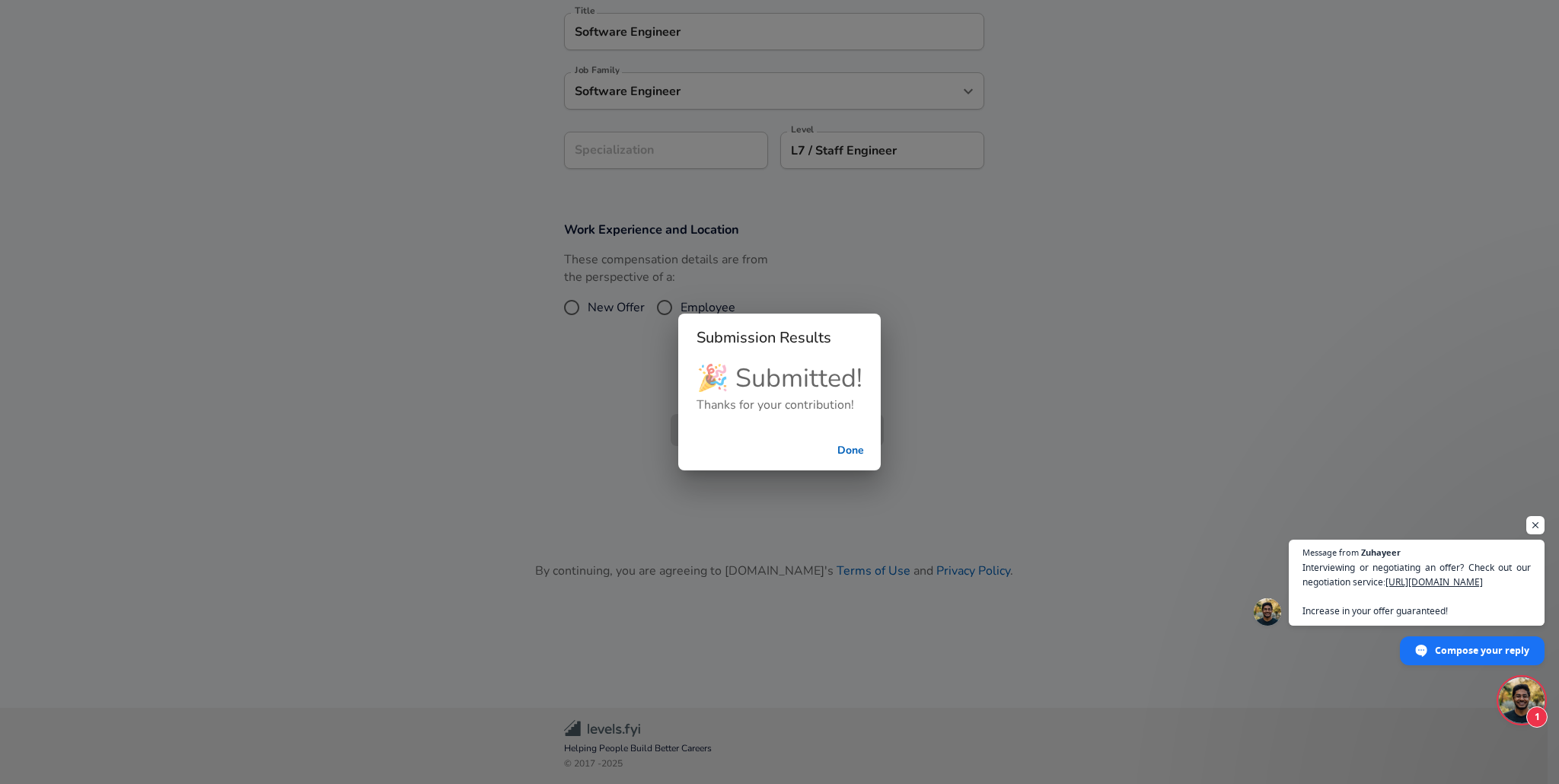
scroll to position [377, 0]
